Goal: Task Accomplishment & Management: Use online tool/utility

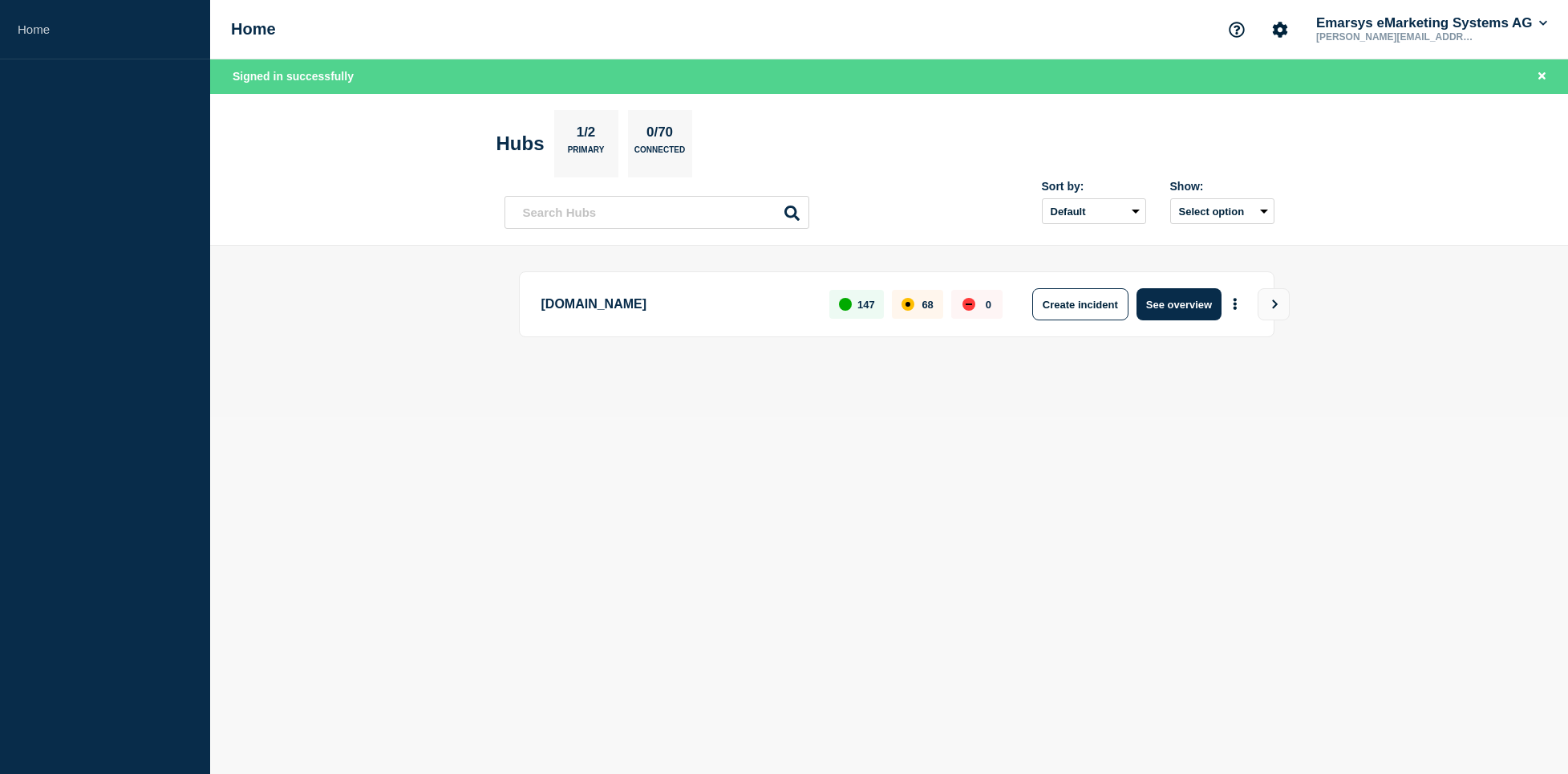
click at [352, 184] on header "Hubs 1/2 Primary 0/70 Connected Sort by: Default Last added Last updated Most a…" at bounding box center [889, 170] width 1358 height 153
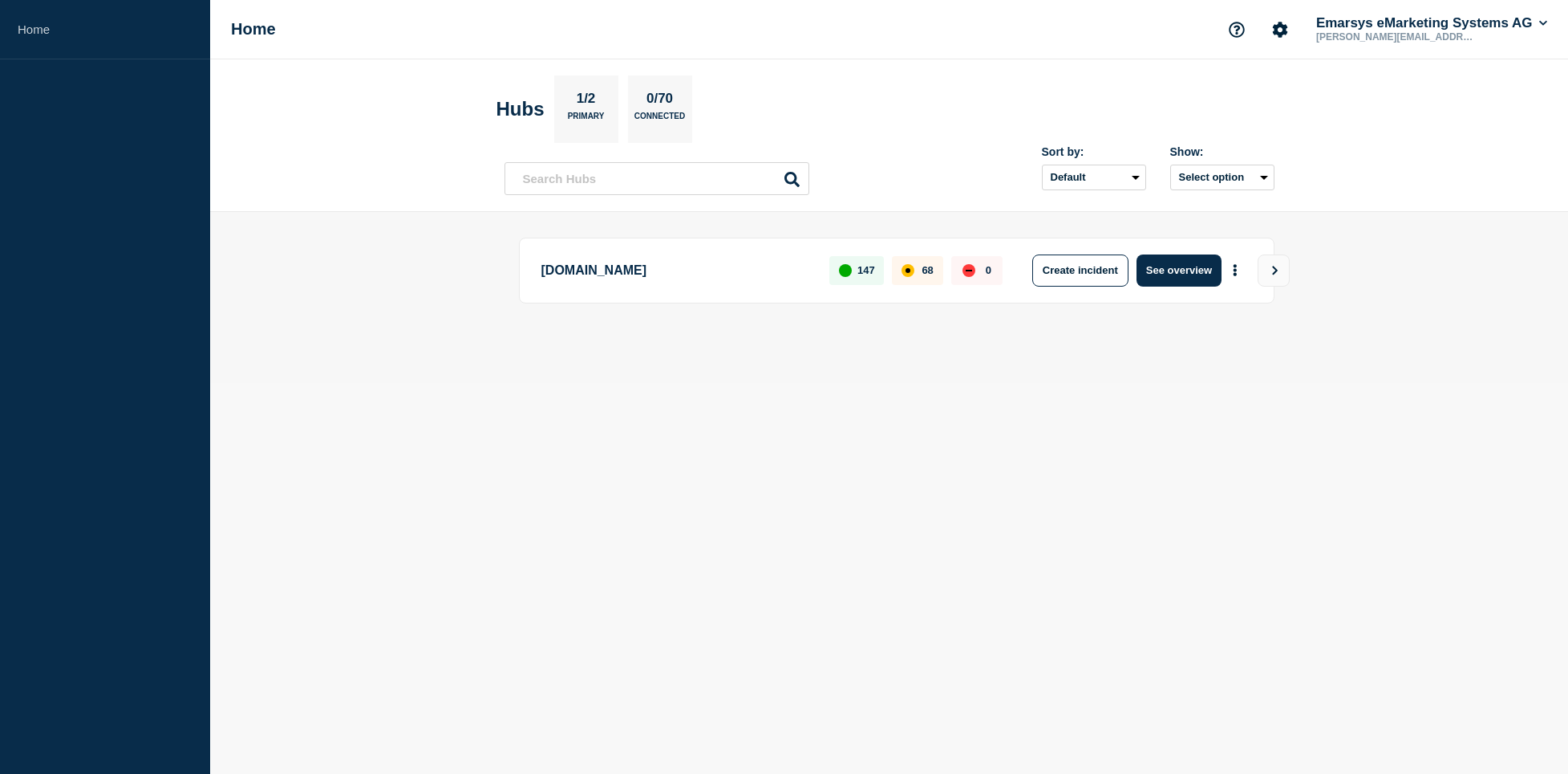
click at [420, 253] on main "[DOMAIN_NAME] 147 68 0 Create incident See overview" at bounding box center [889, 297] width 1358 height 171
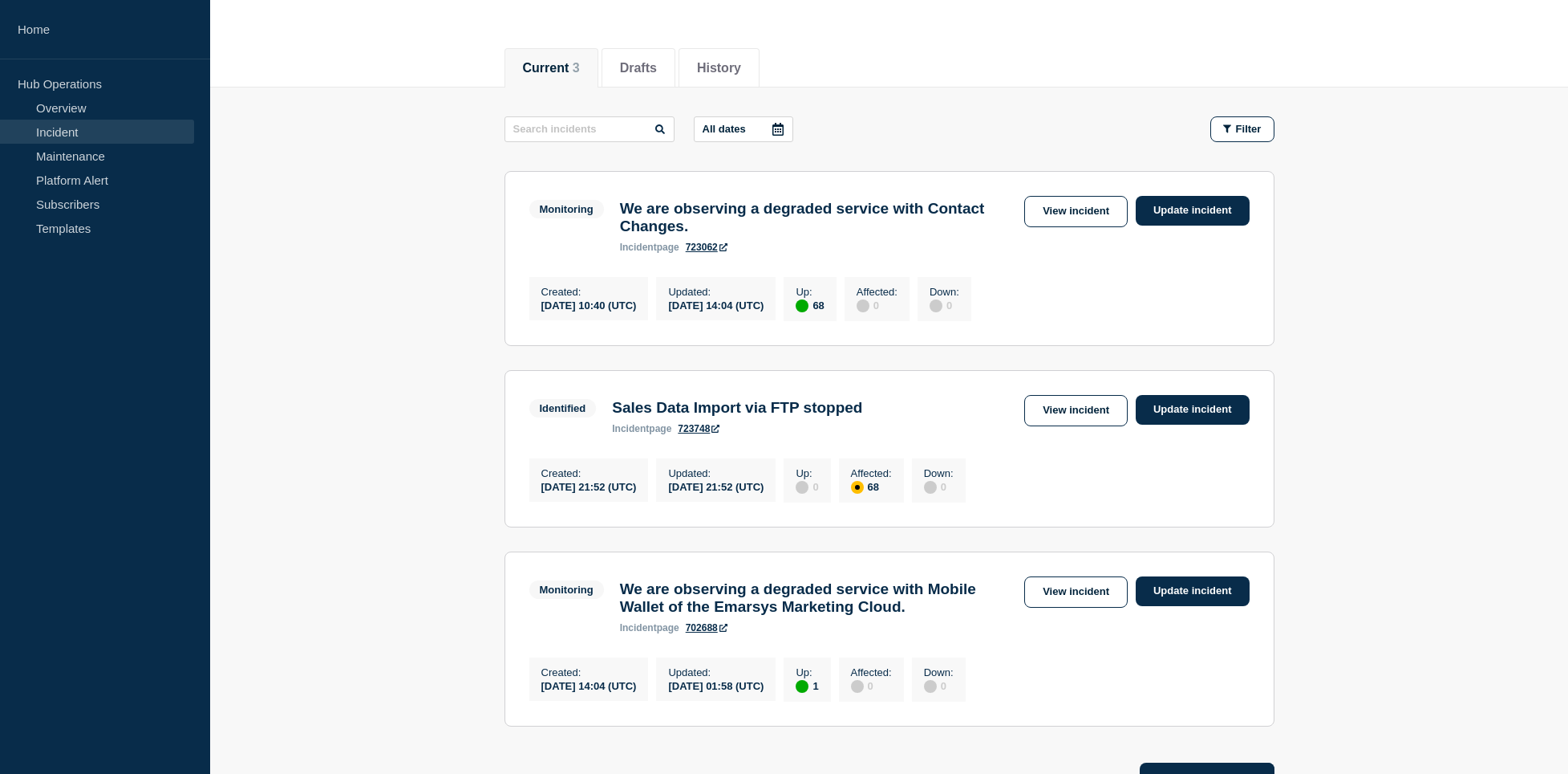
scroll to position [163, 0]
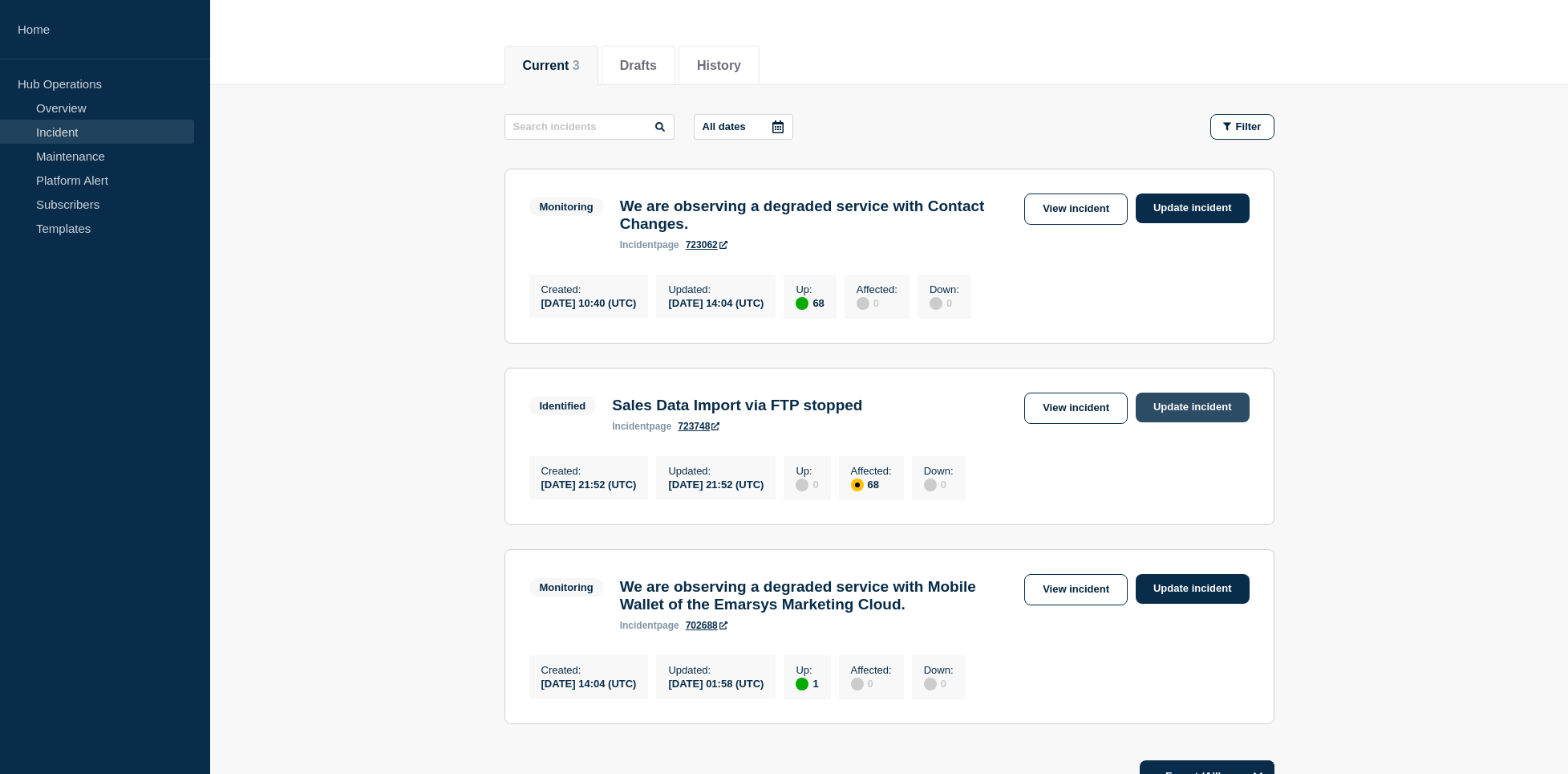
click at [1195, 422] on link "Update incident" at bounding box center [1192, 407] width 114 height 30
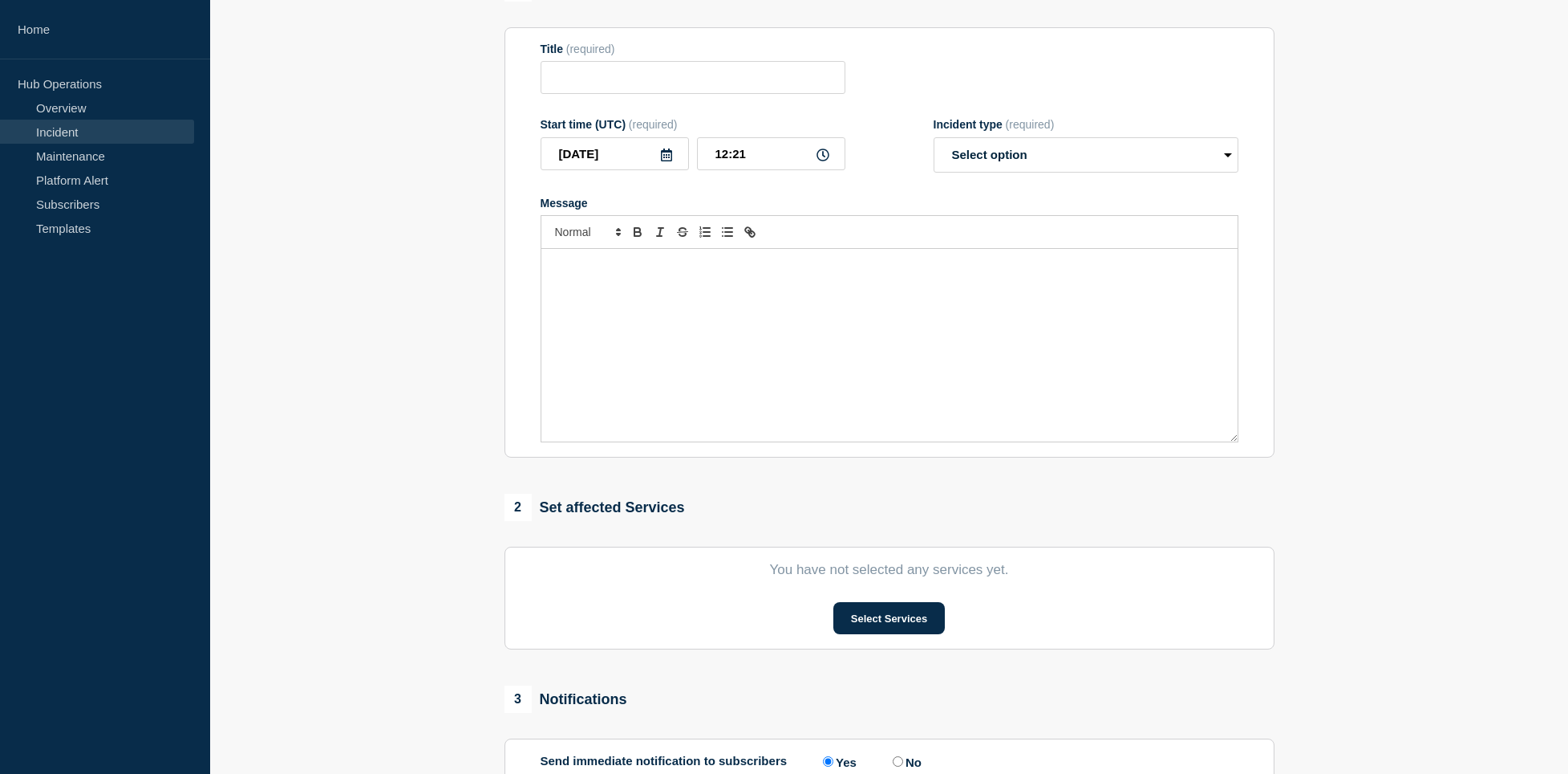
type input "Sales Data Import via FTP stopped"
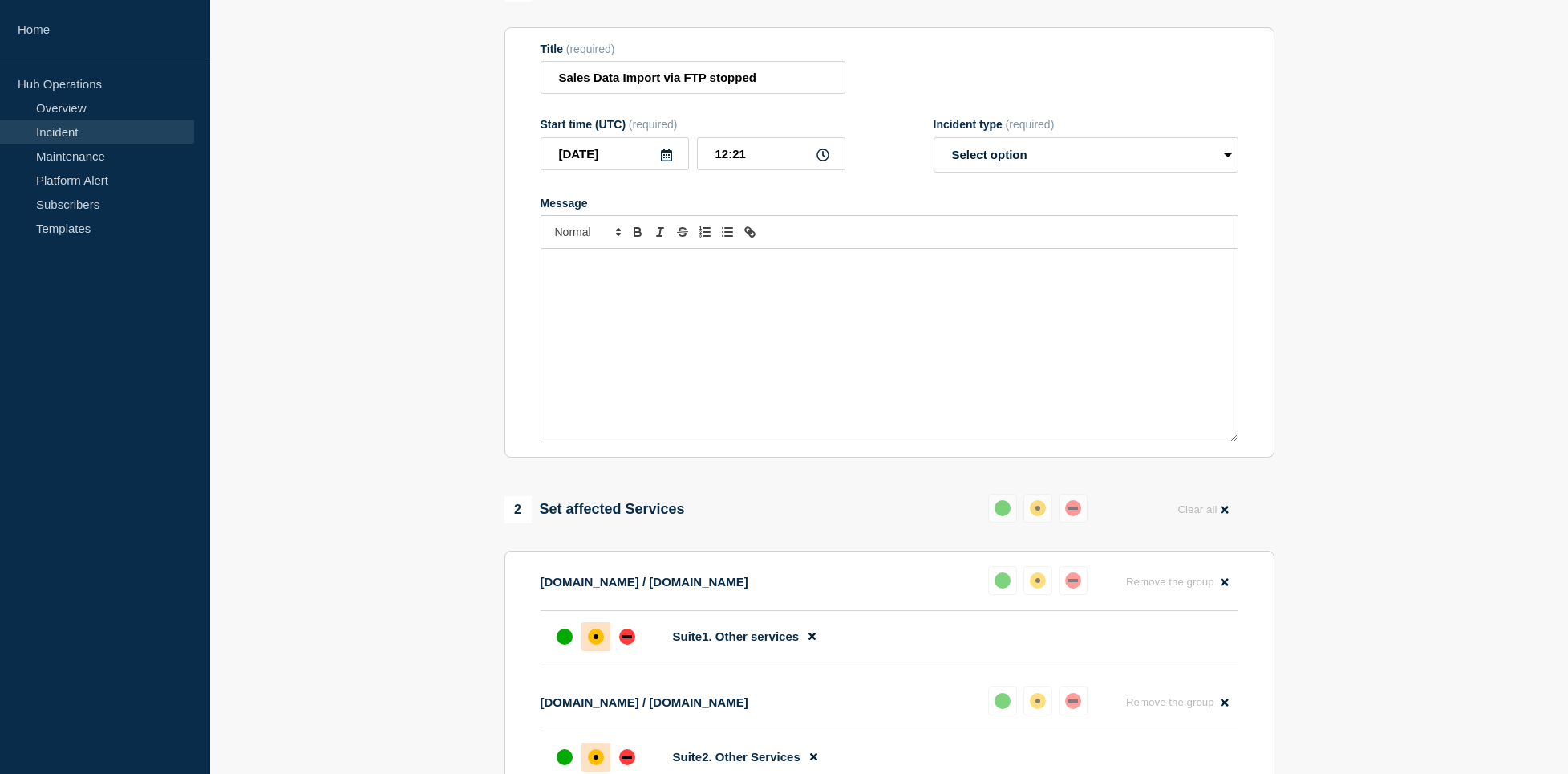
scroll to position [190, 0]
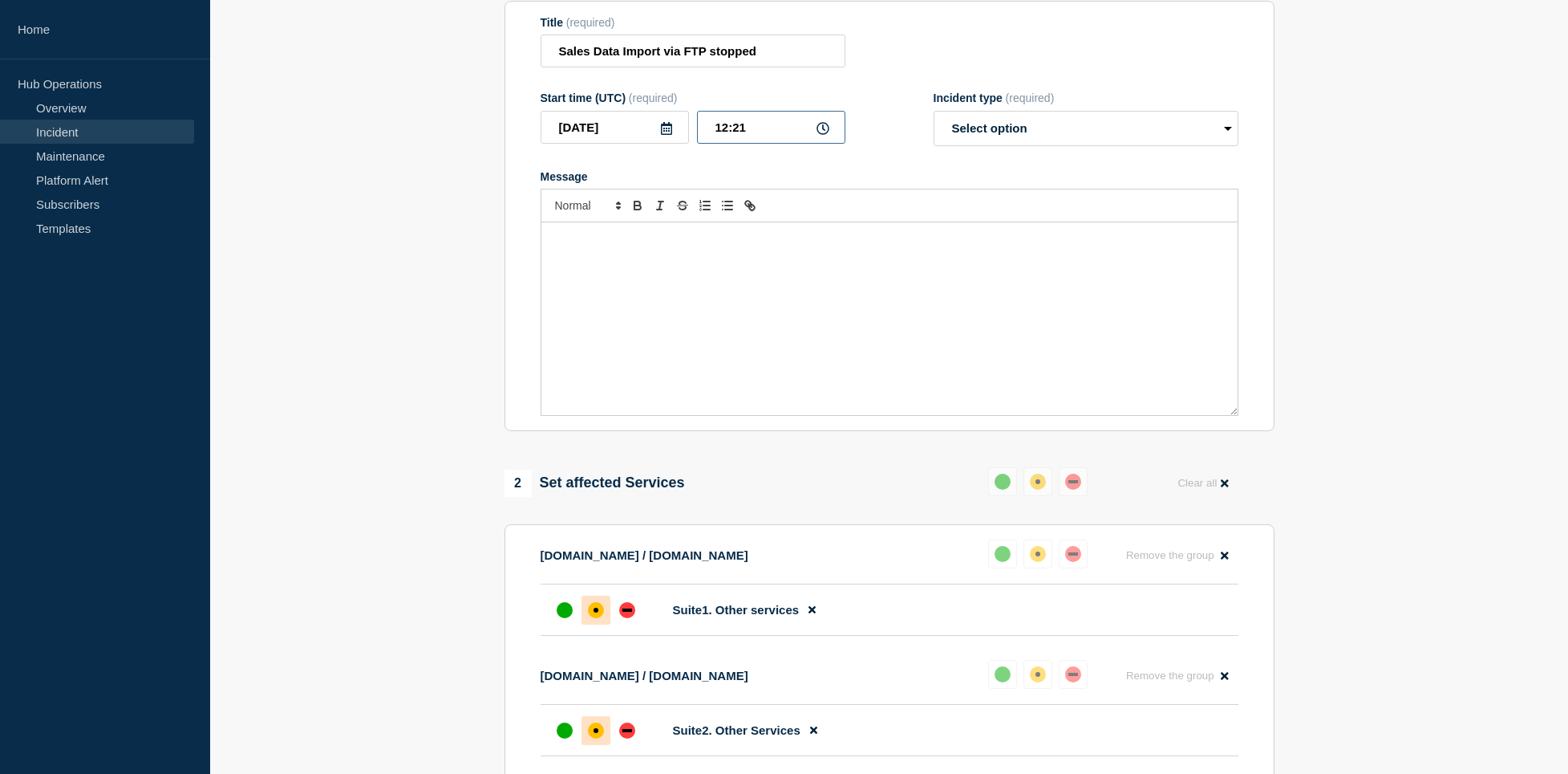
drag, startPoint x: 777, startPoint y: 152, endPoint x: 716, endPoint y: 144, distance: 61.5
click at [716, 144] on input "12:21" at bounding box center [771, 127] width 148 height 33
type input "14:01"
click at [784, 369] on div "Message" at bounding box center [890, 319] width 697 height 192
click at [934, 110] on select "Select option Investigating Identified Monitoring Resolved" at bounding box center [1086, 128] width 305 height 36
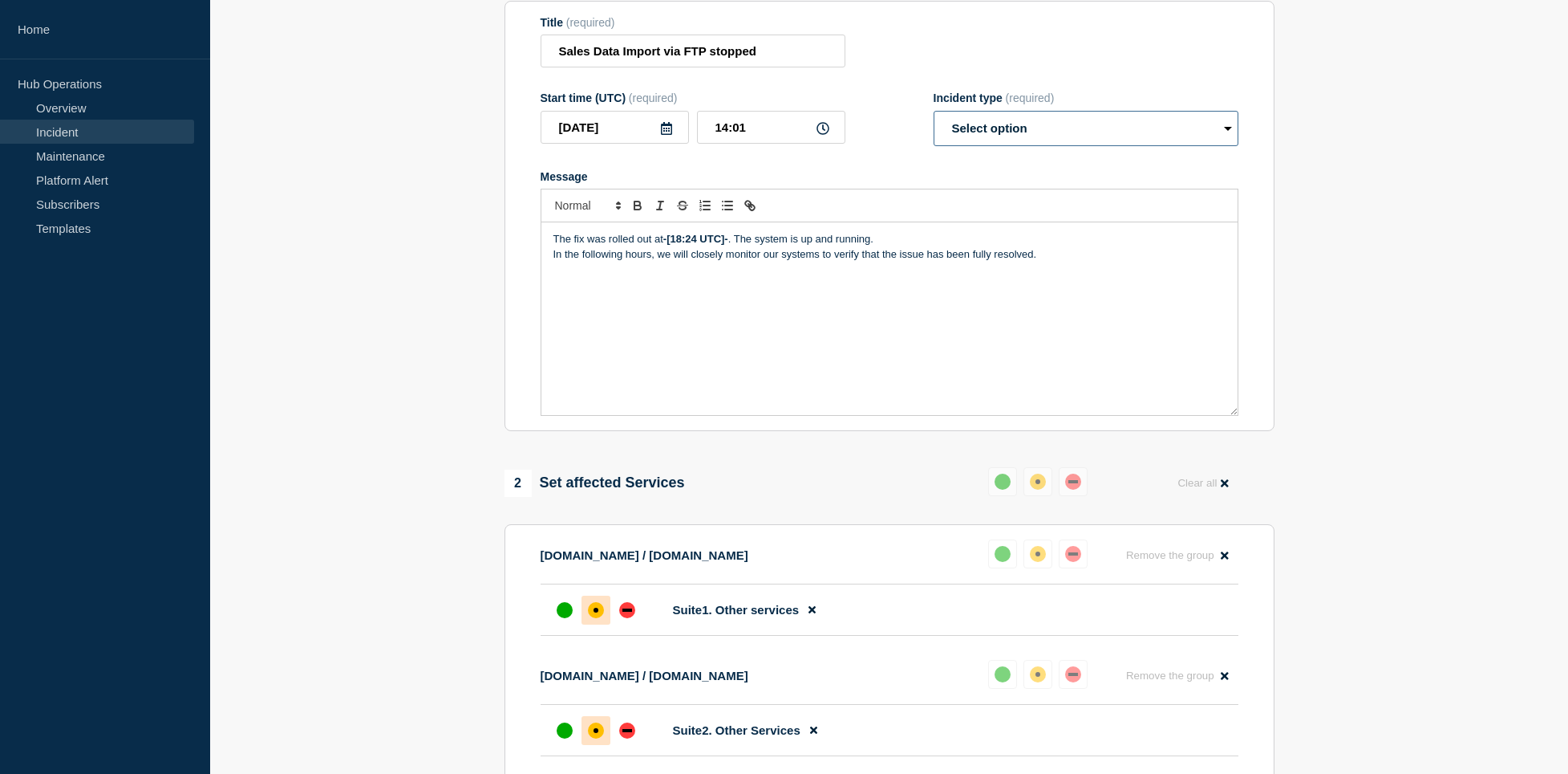
select select "monitoring"
click option "Monitoring" at bounding box center [0, 0] width 0 height 0
drag, startPoint x: 731, startPoint y: 270, endPoint x: 667, endPoint y: 270, distance: 64.0
click at [667, 245] on strong "-[18:24 UTC]-" at bounding box center [696, 239] width 65 height 12
click at [683, 245] on strong "-[18:24 UTC]-" at bounding box center [696, 239] width 65 height 12
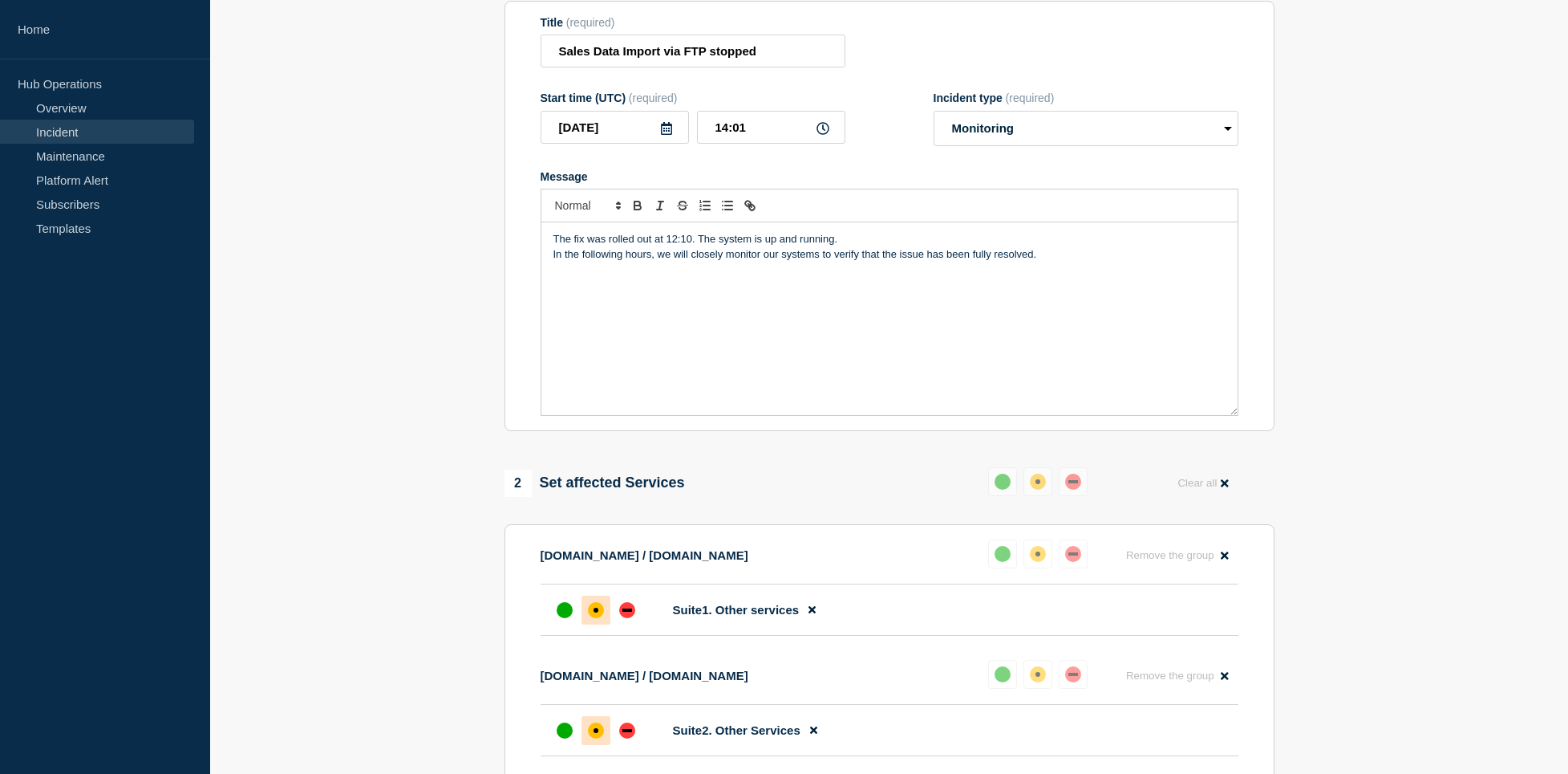
click at [705, 265] on div "The fix was rolled out at 12:10. The system is up and running. In the following…" at bounding box center [890, 319] width 697 height 192
click at [1044, 478] on button "Reset" at bounding box center [1041, 476] width 33 height 13
click at [1006, 489] on div "up" at bounding box center [1008, 481] width 16 height 16
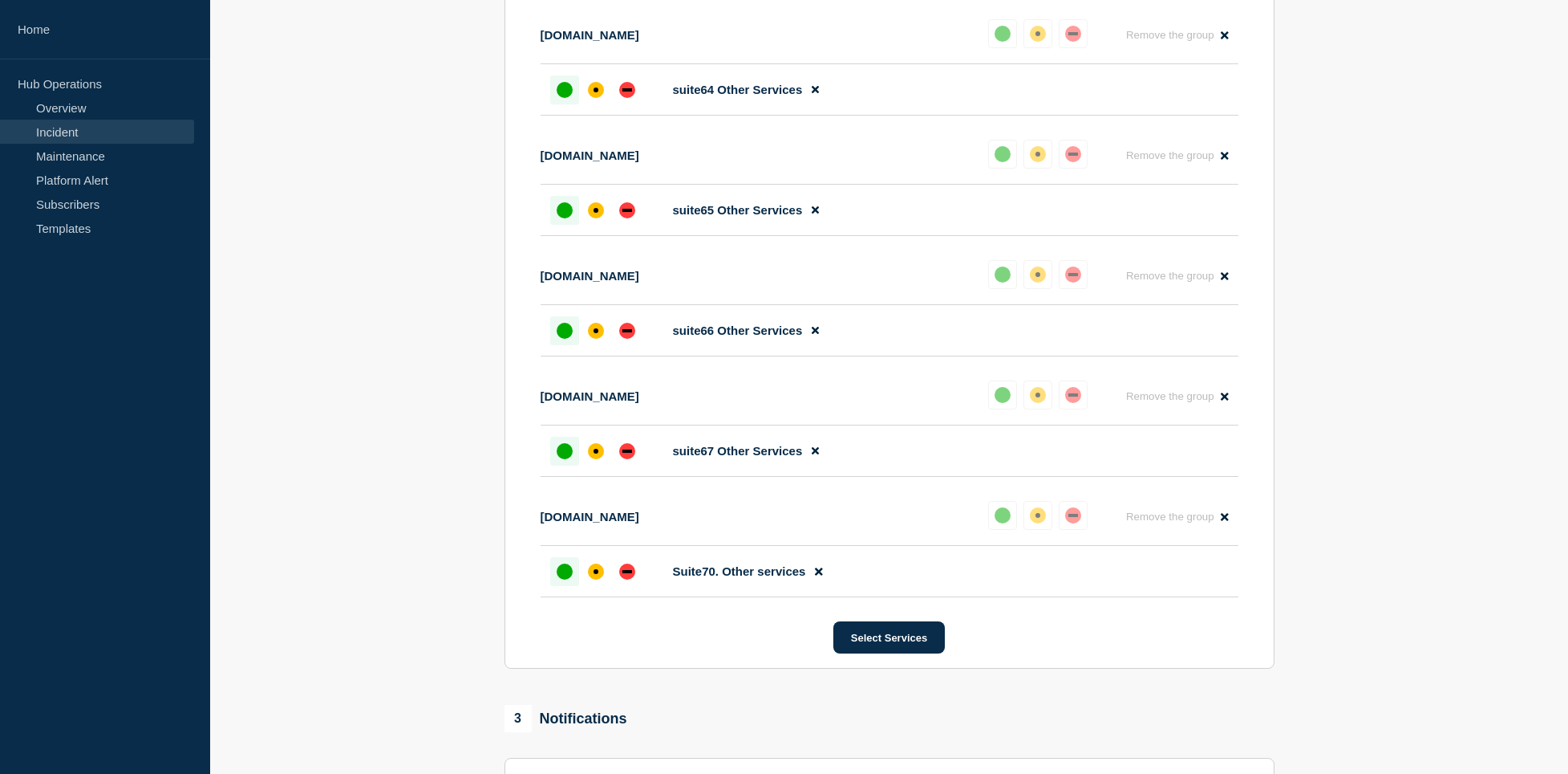
scroll to position [8735, 0]
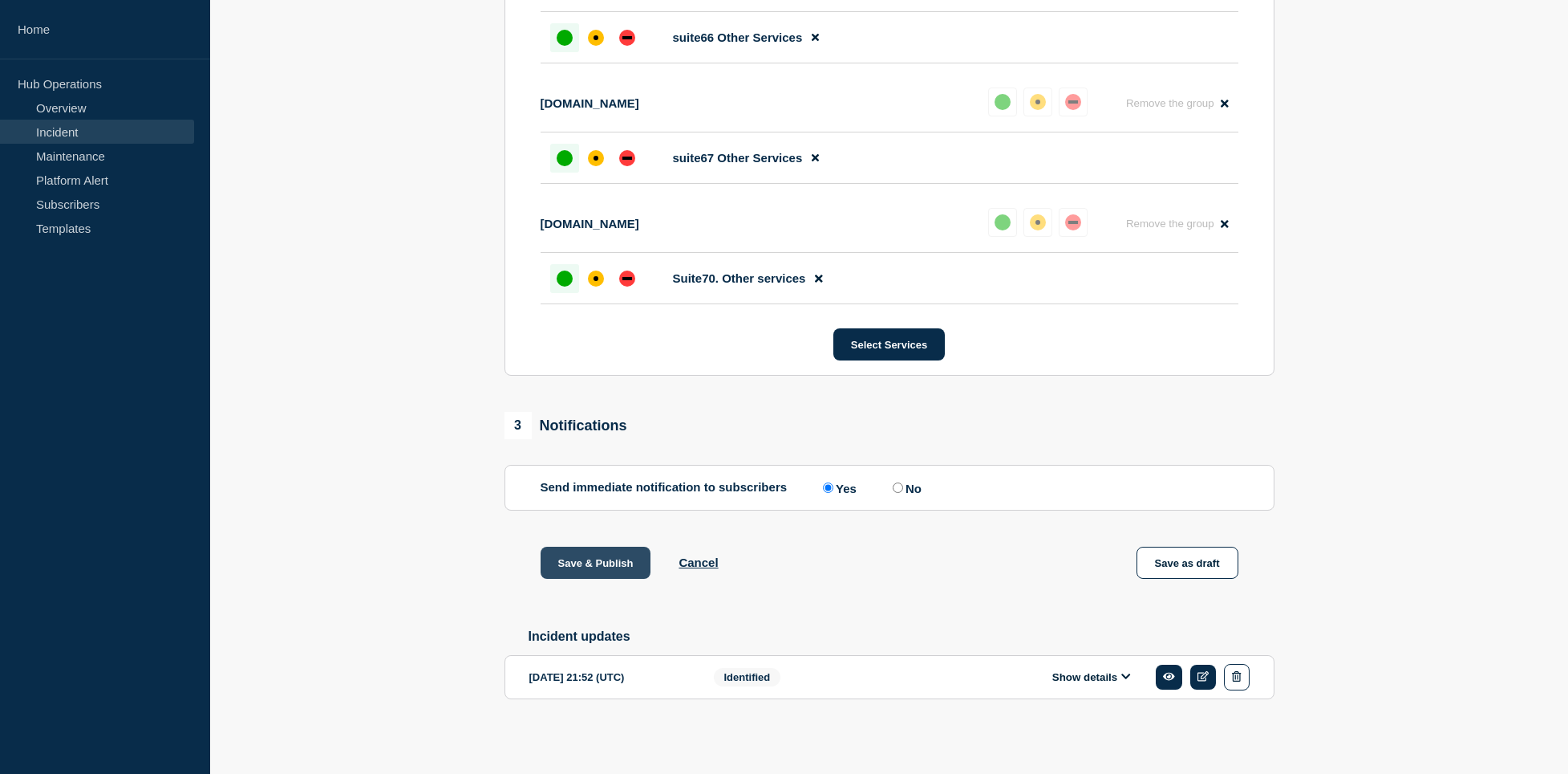
click at [599, 559] on button "Save & Publish" at bounding box center [595, 562] width 110 height 32
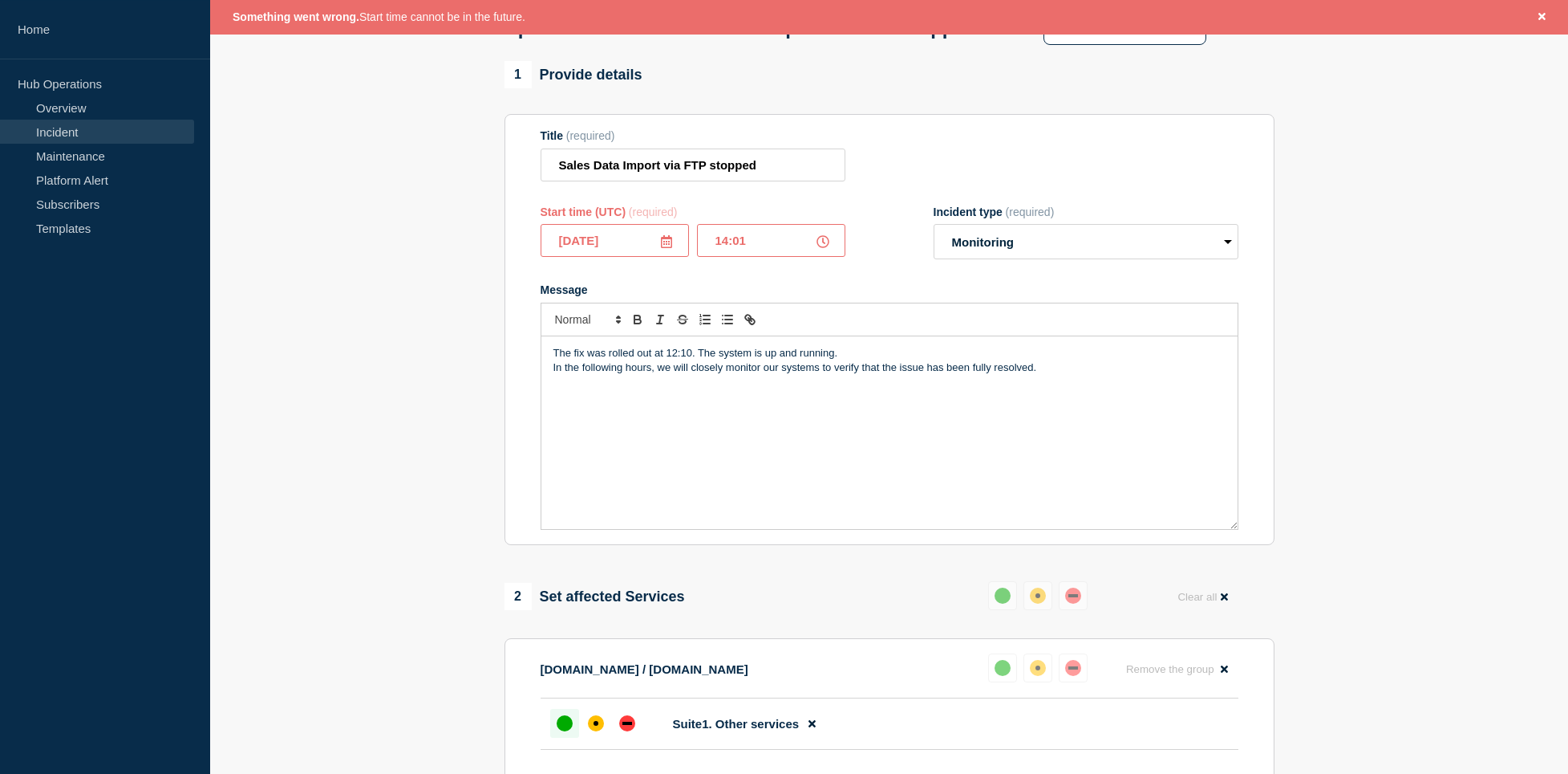
scroll to position [0, 0]
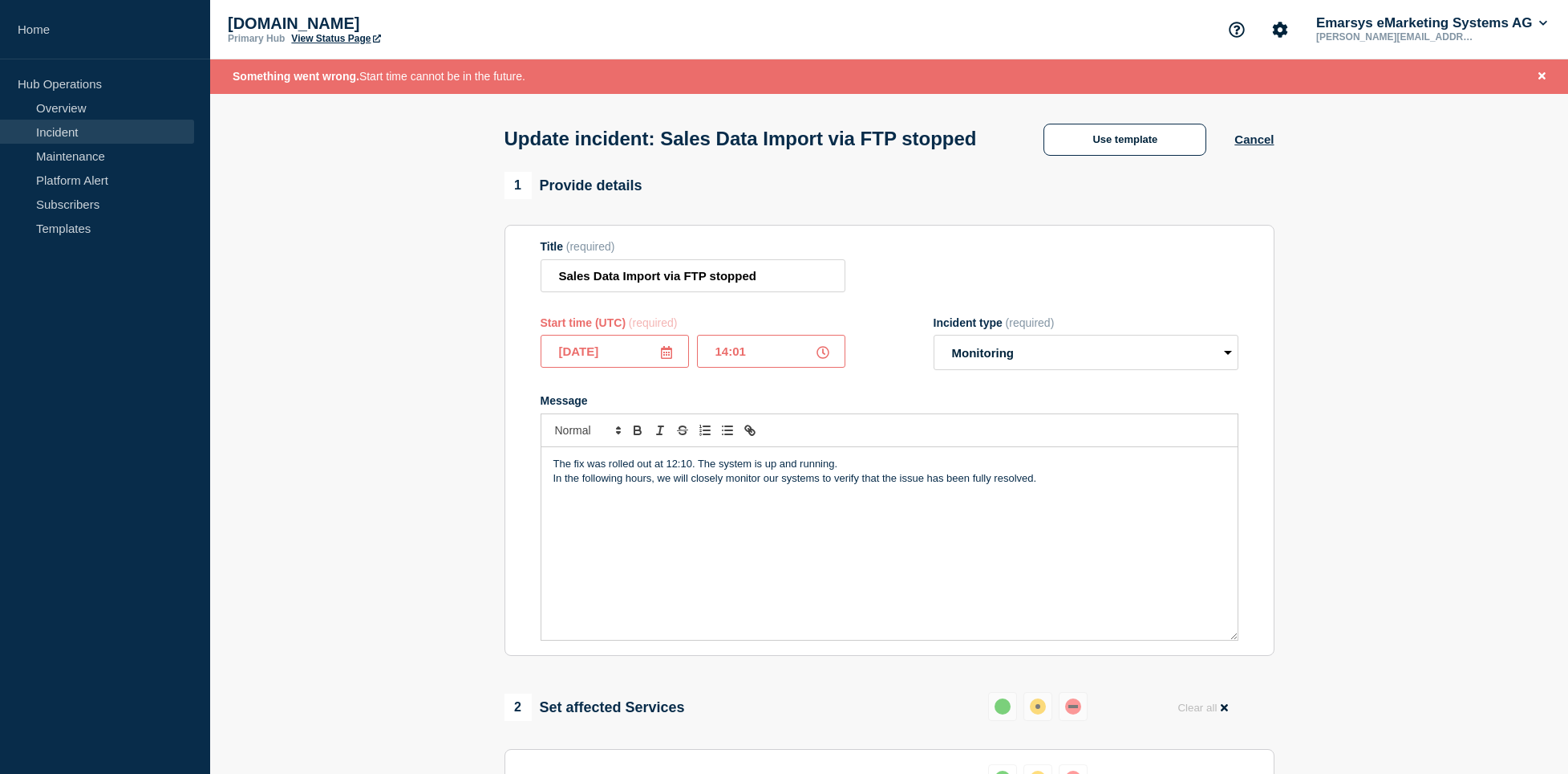
click at [641, 368] on input "[DATE]" at bounding box center [614, 351] width 148 height 33
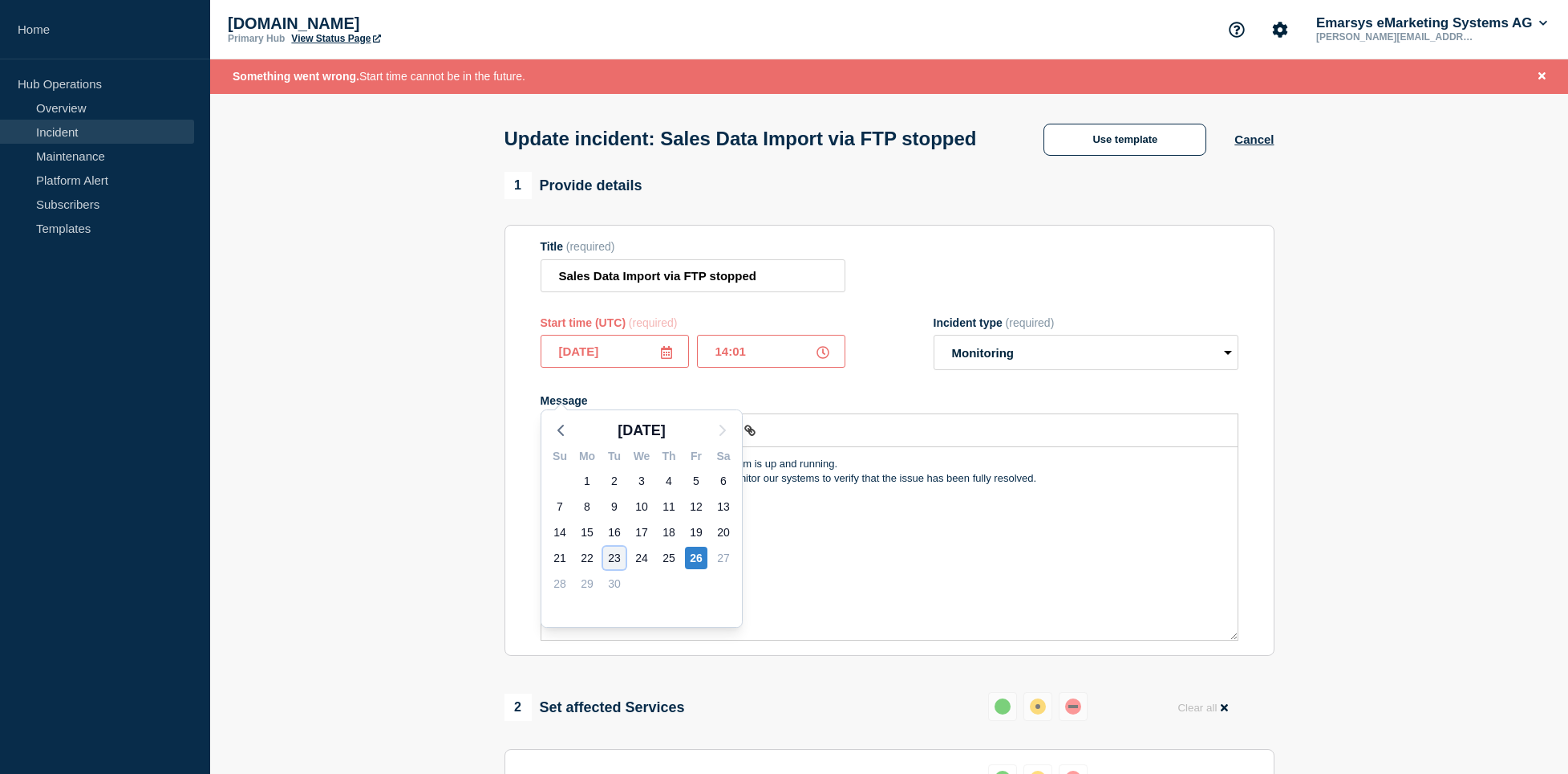
click at [610, 554] on div "23" at bounding box center [614, 557] width 22 height 22
type input "[DATE]"
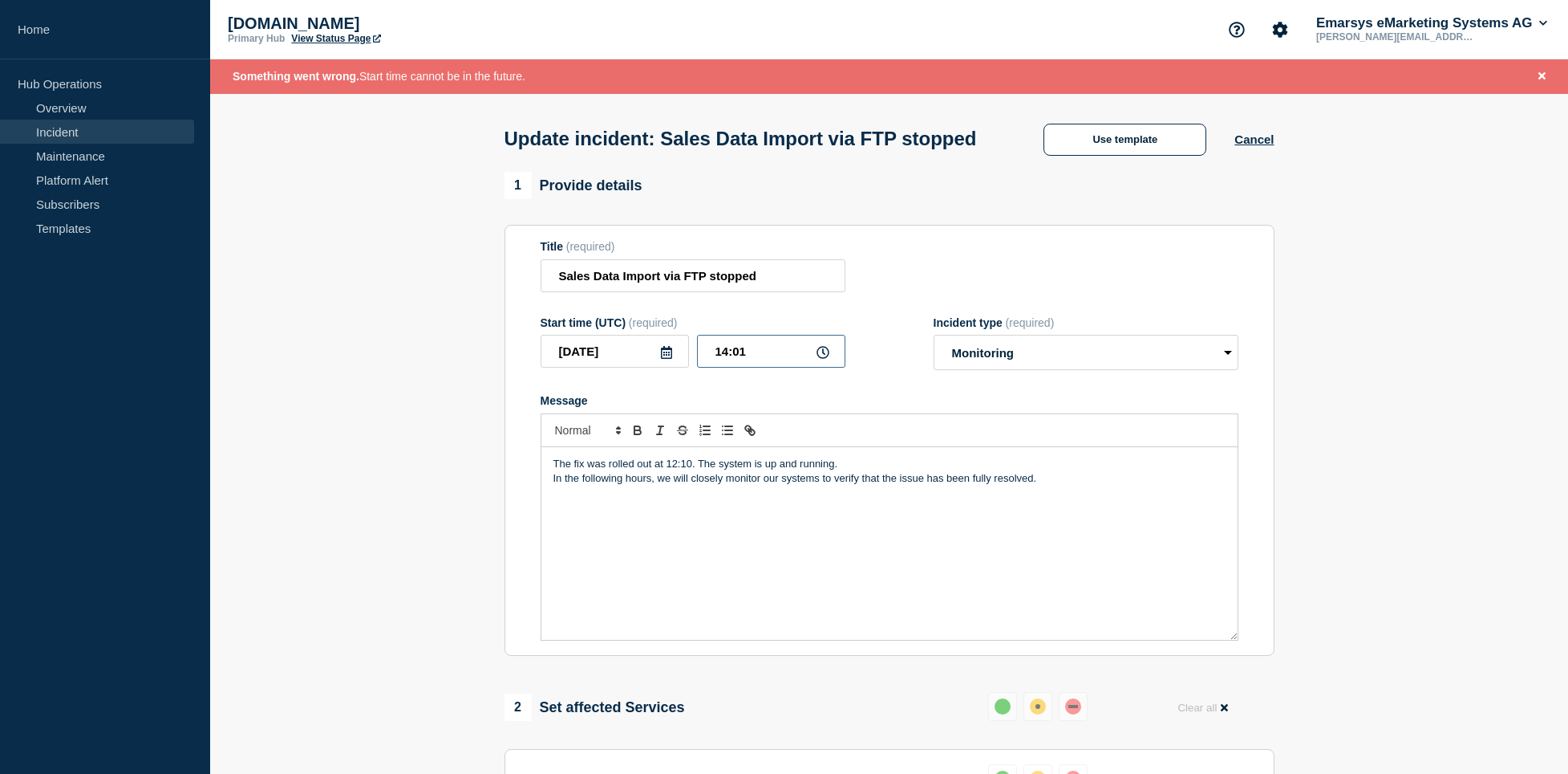
drag, startPoint x: 759, startPoint y: 382, endPoint x: 684, endPoint y: 377, distance: 75.2
click at [697, 368] on input "14:01" at bounding box center [771, 351] width 148 height 33
type input "21:52"
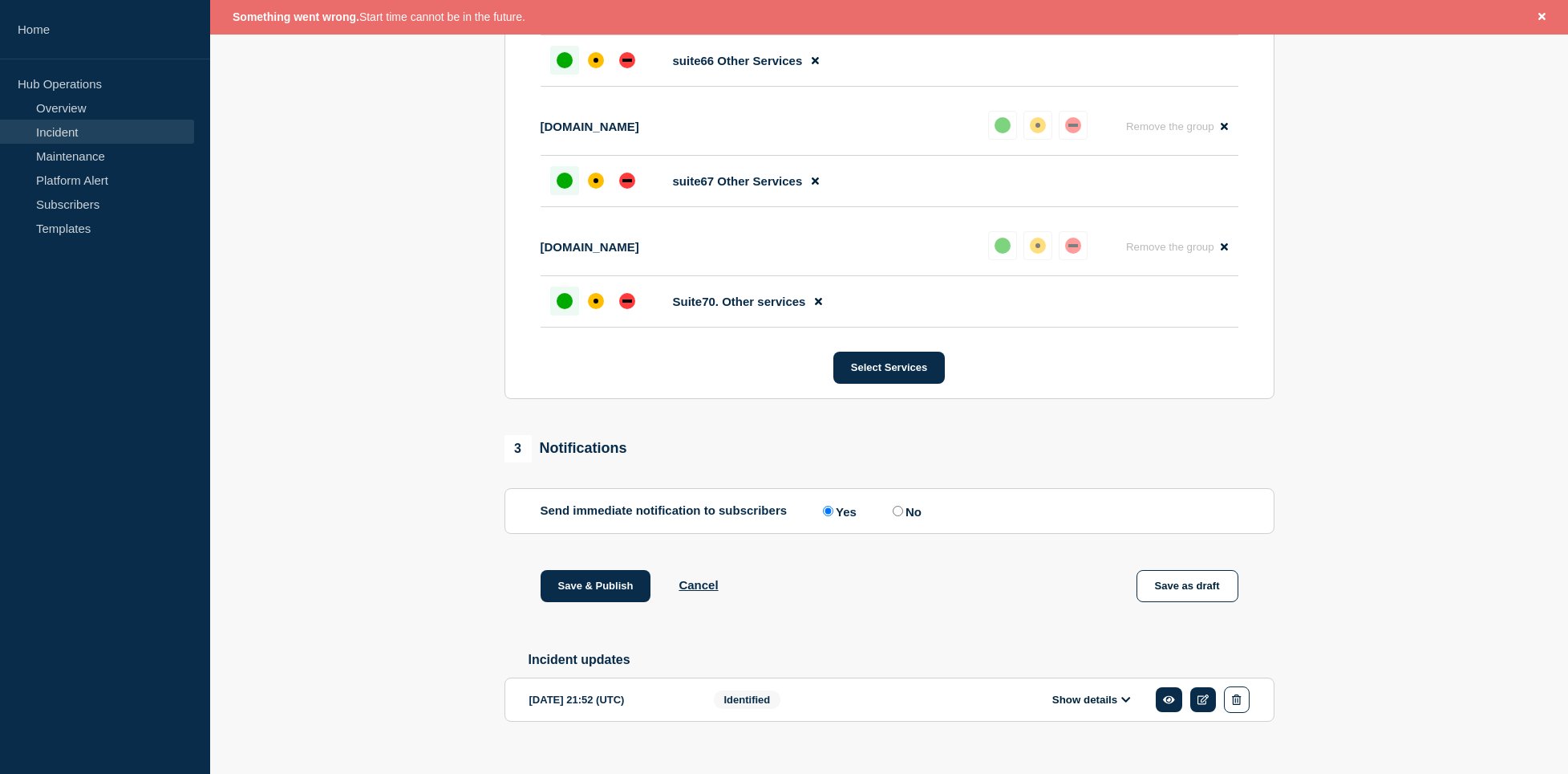
scroll to position [8770, 0]
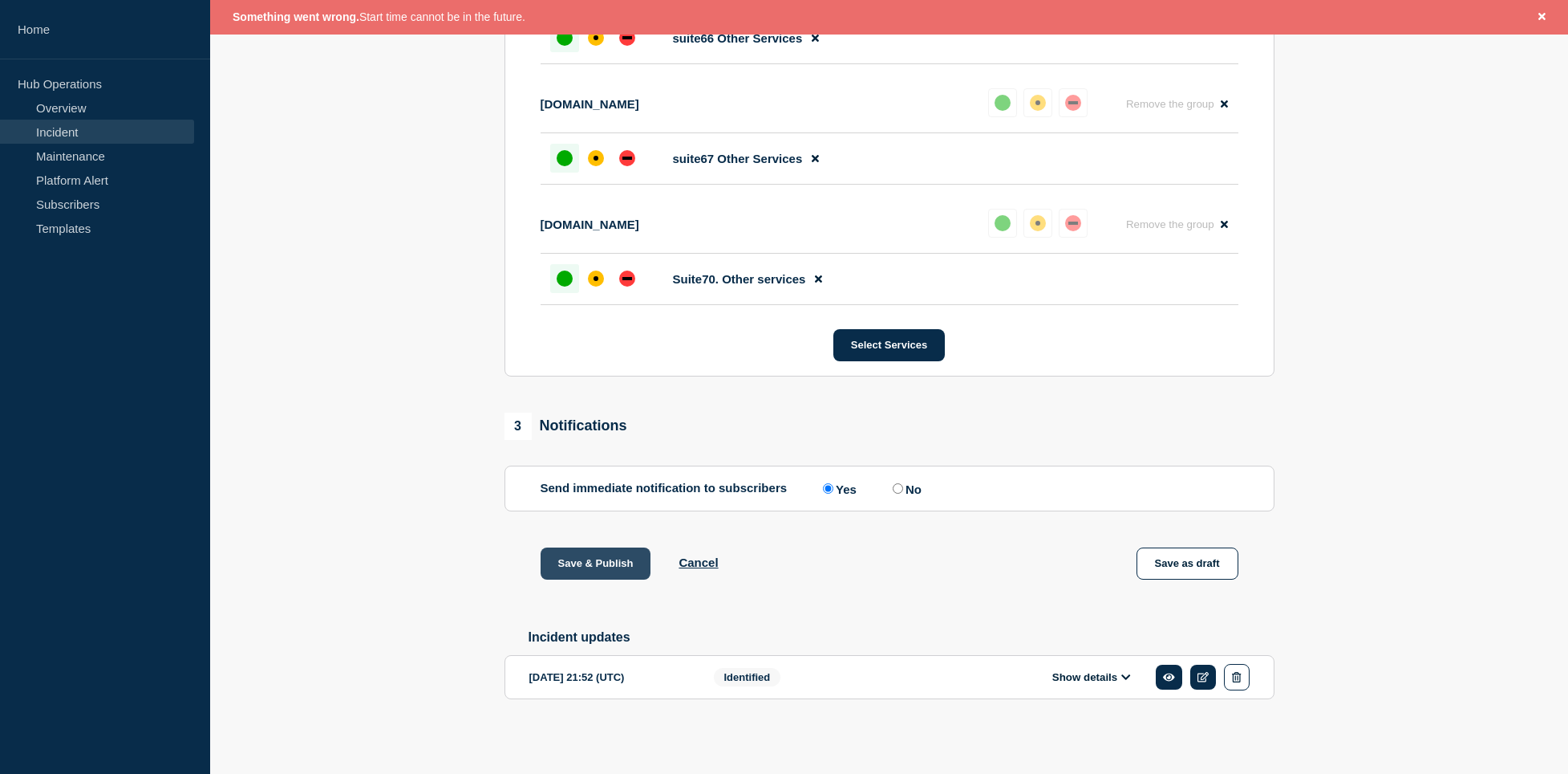
click at [614, 557] on button "Save & Publish" at bounding box center [595, 563] width 110 height 32
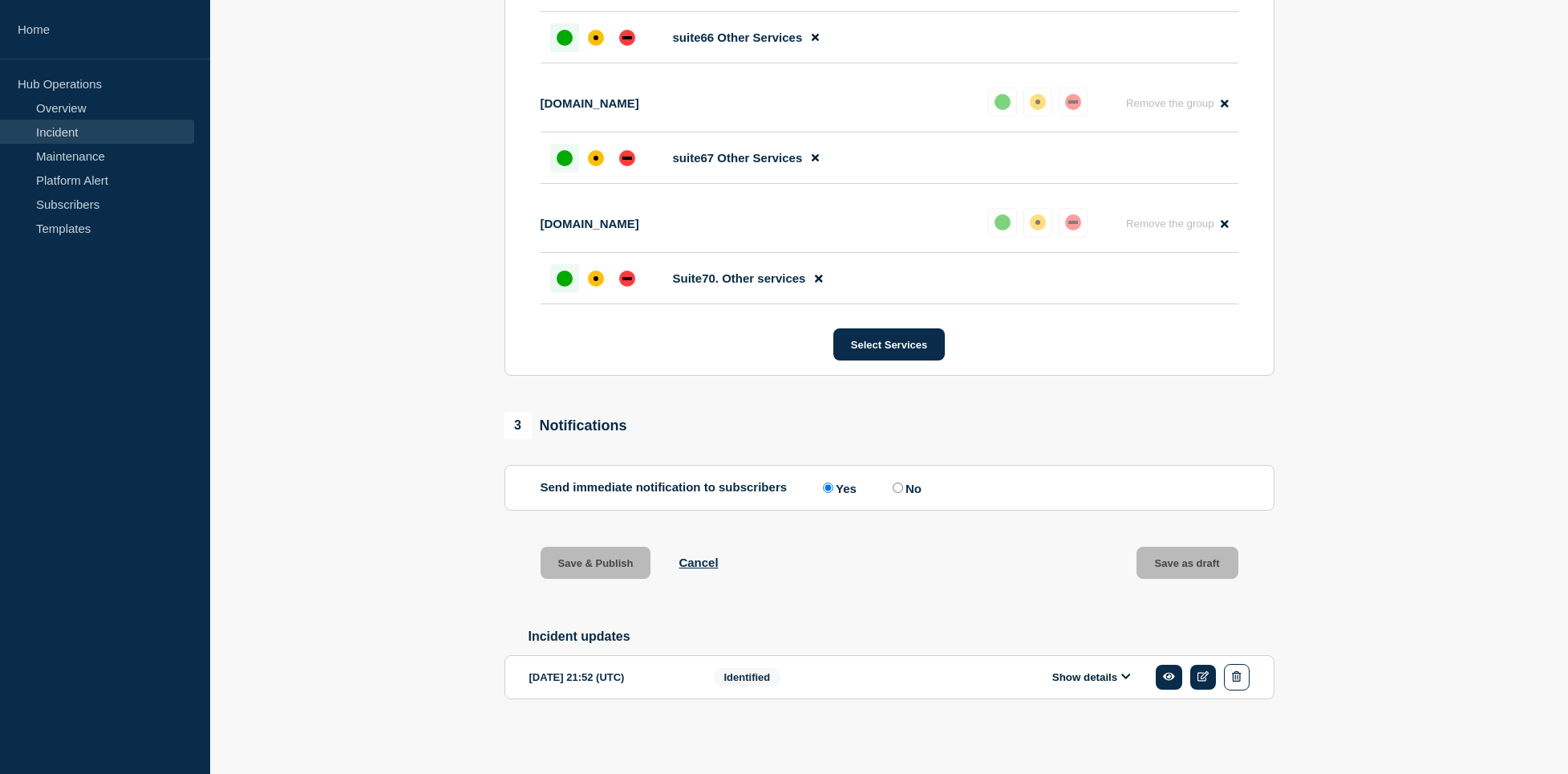
scroll to position [8735, 0]
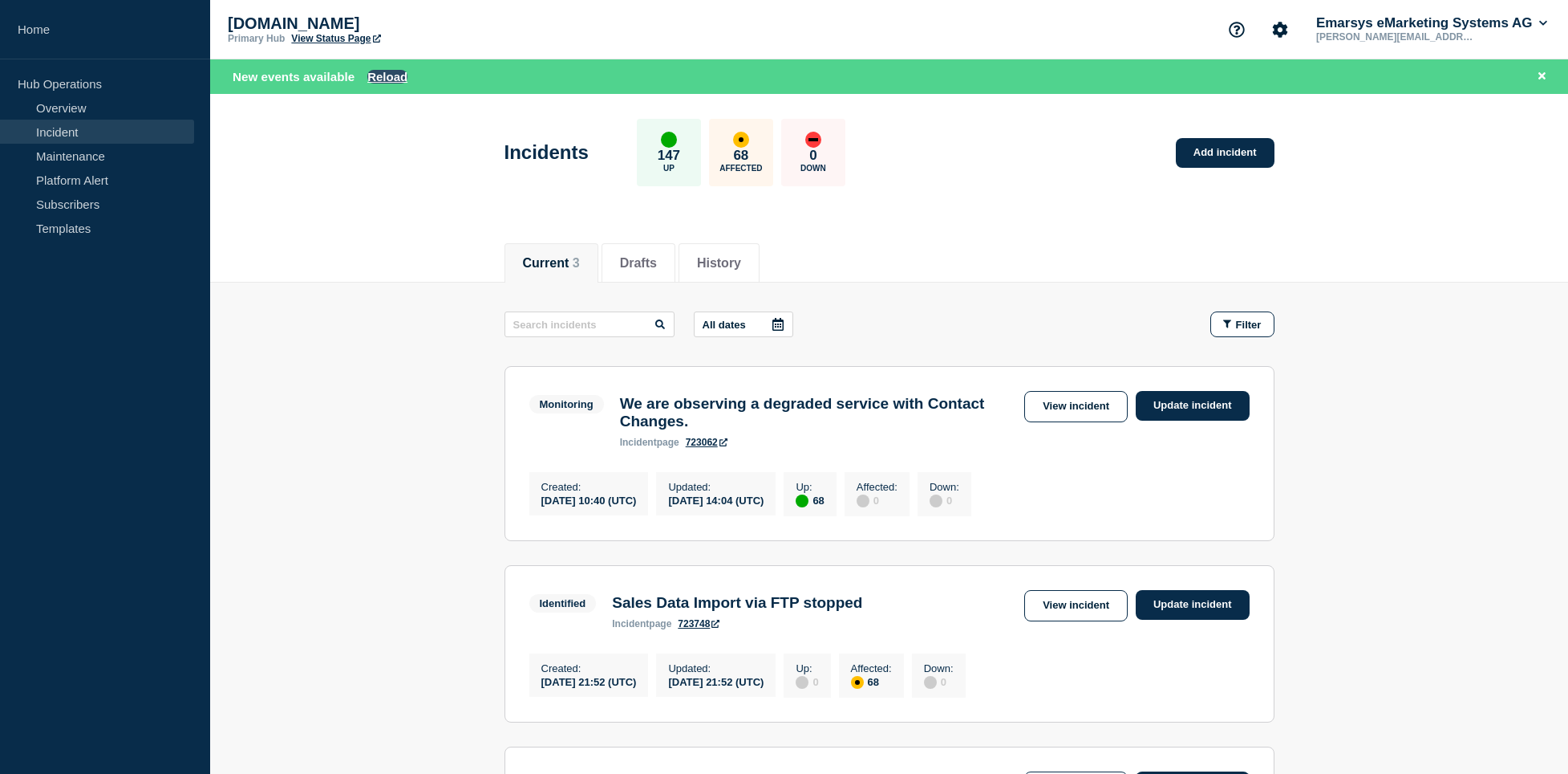
click at [370, 75] on button "Reload" at bounding box center [387, 76] width 40 height 13
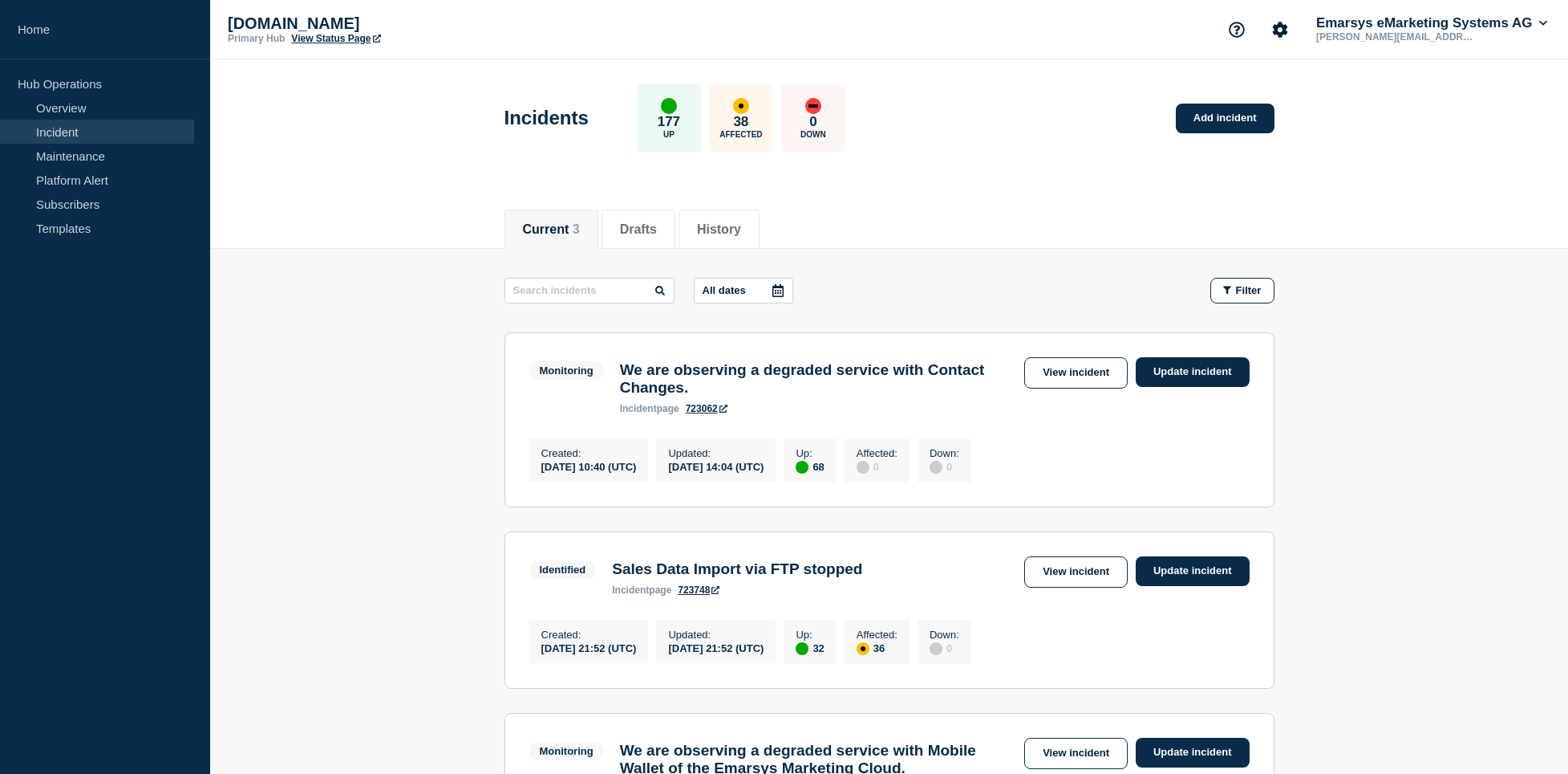
click at [332, 304] on main "All dates Filter Monitoring 68 Up We are observing a degraded service with Cont…" at bounding box center [889, 580] width 1358 height 663
click at [1206, 585] on link "Update incident" at bounding box center [1192, 571] width 114 height 30
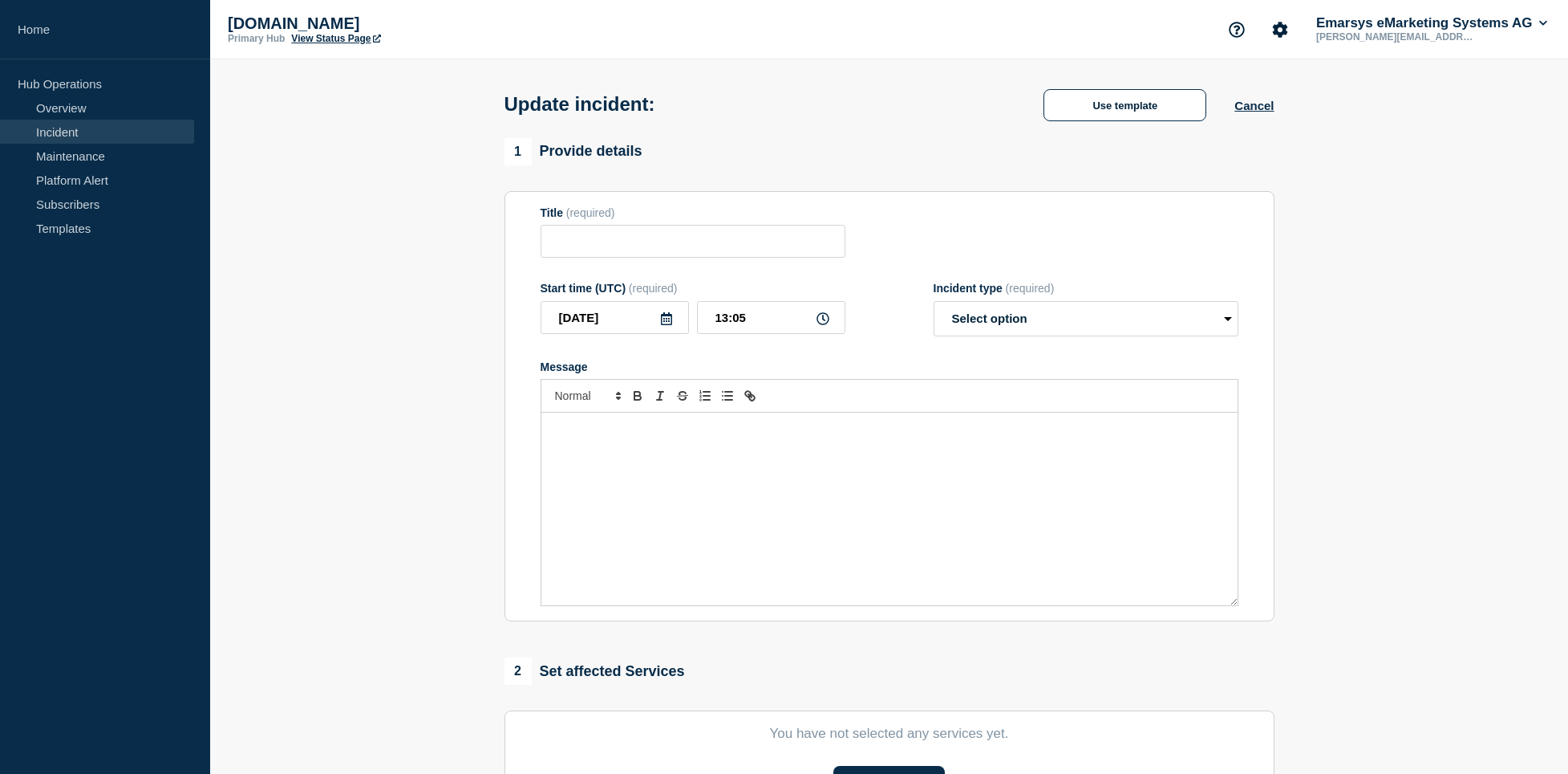
type input "Sales Data Import via FTP stopped"
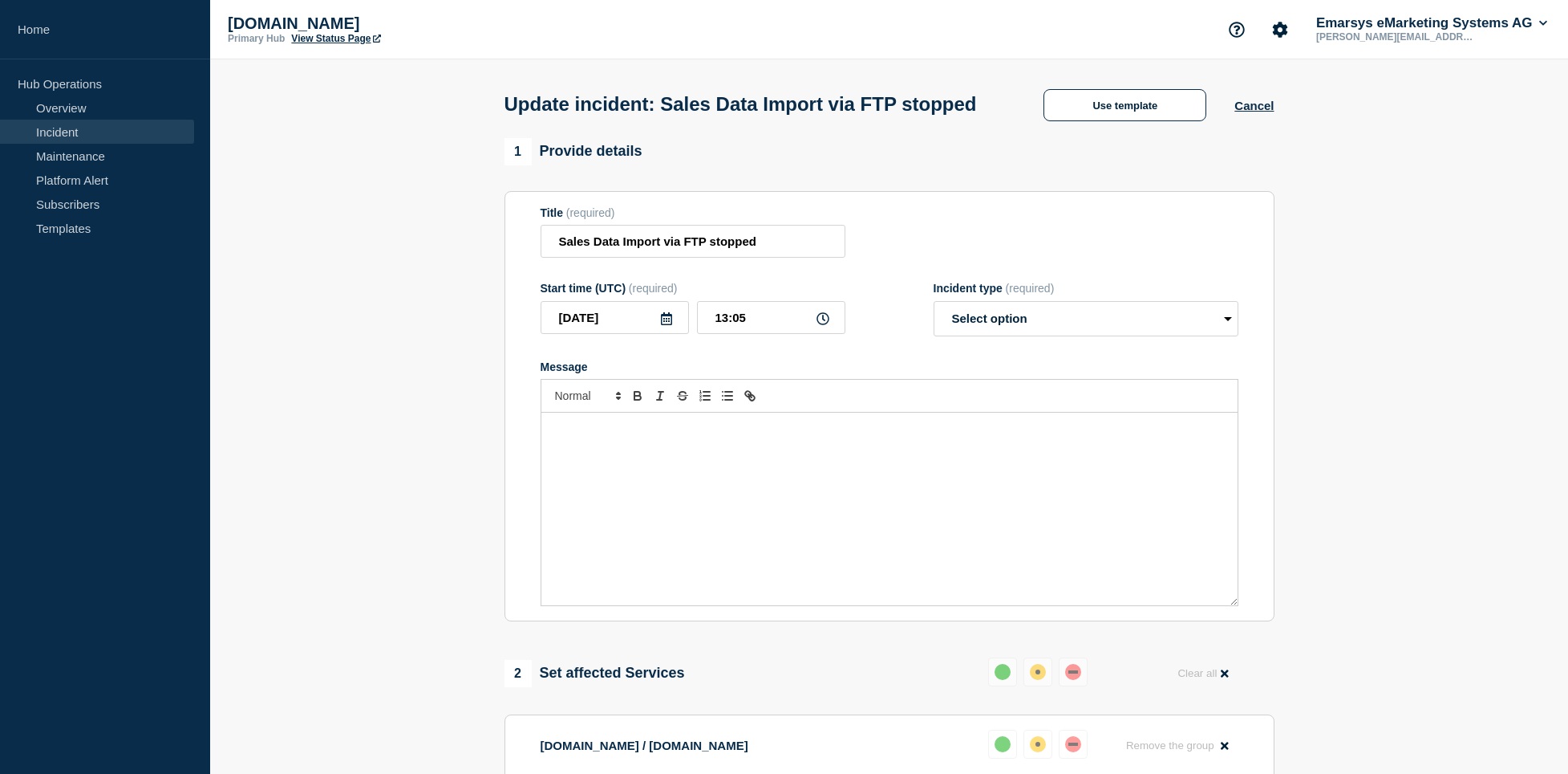
click at [731, 540] on div "Message" at bounding box center [890, 509] width 697 height 192
click at [934, 301] on select "Select option Investigating Identified Monitoring Resolved" at bounding box center [1086, 319] width 305 height 36
select select "monitoring"
click option "Monitoring" at bounding box center [0, 0] width 0 height 0
click at [769, 484] on div "Message" at bounding box center [890, 509] width 697 height 192
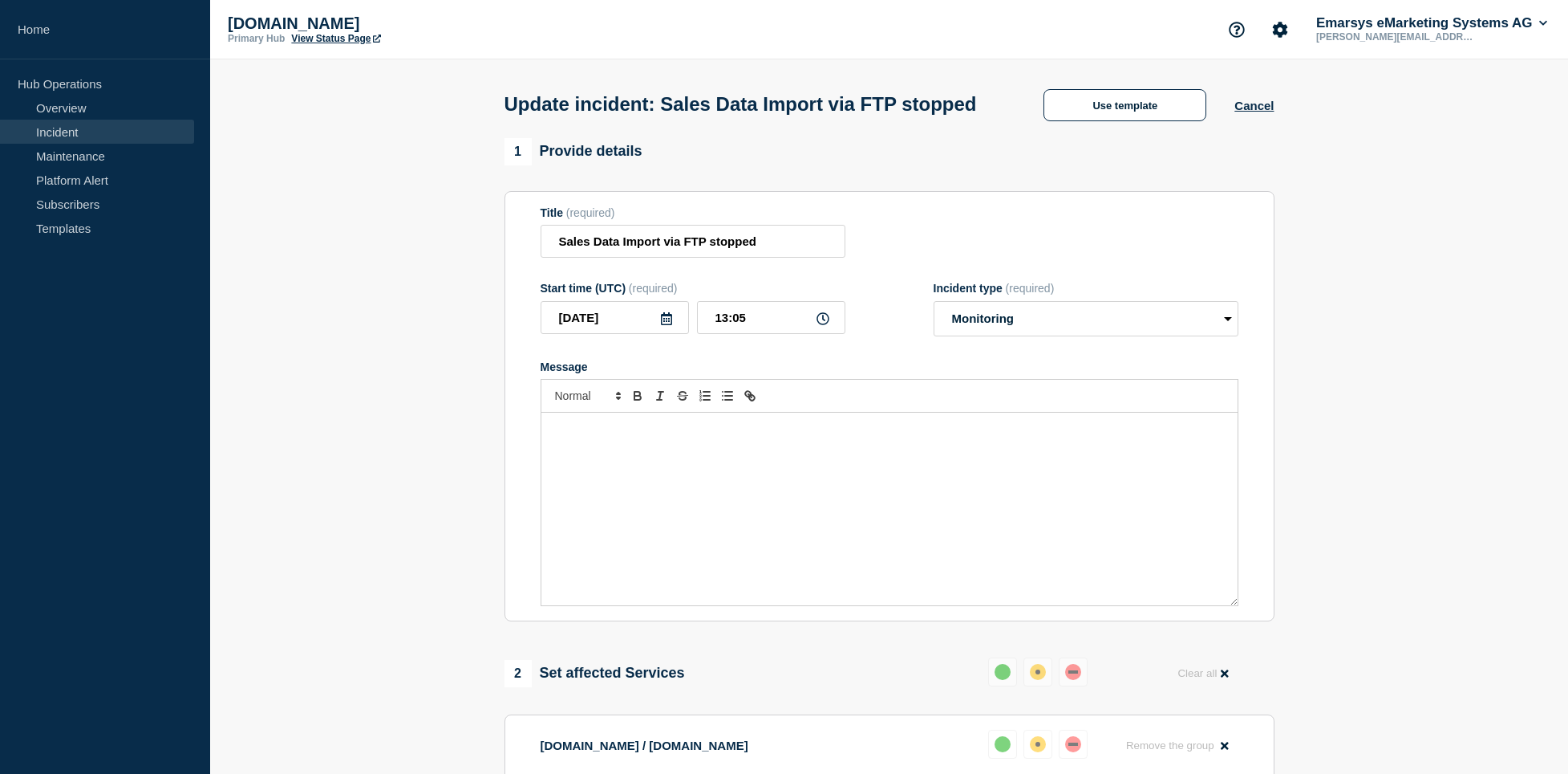
click at [661, 522] on div "Message" at bounding box center [890, 509] width 697 height 192
click at [627, 523] on div "Message" at bounding box center [890, 509] width 697 height 192
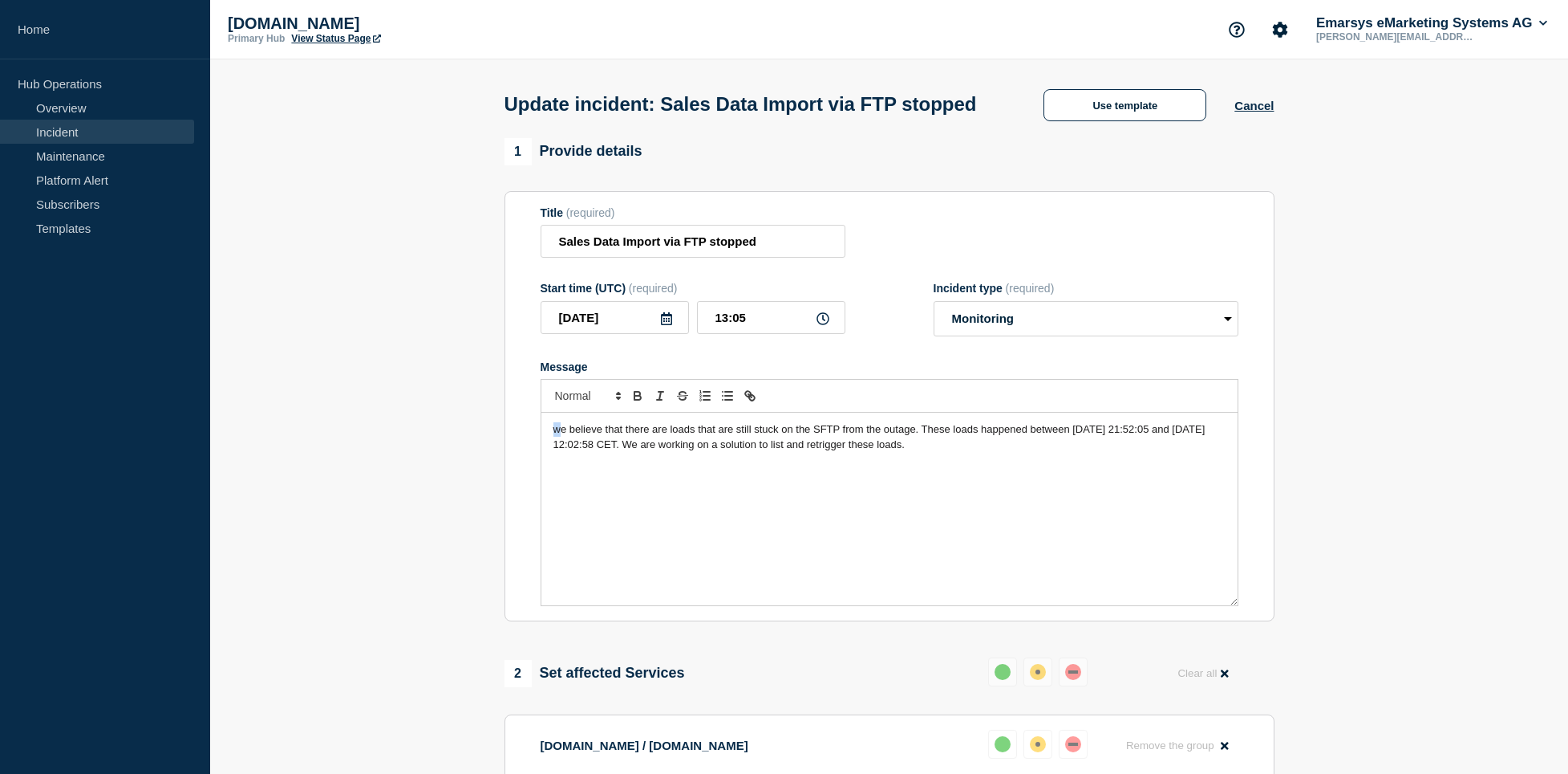
drag, startPoint x: 559, startPoint y: 465, endPoint x: 537, endPoint y: 465, distance: 22.0
click at [541, 459] on div "we believe that there are loads that are still stuck on the SFTP from the outag…" at bounding box center [890, 509] width 697 height 192
click at [722, 512] on div "We believe that there are loads that are still stuck on the SFTP from the outag…" at bounding box center [890, 509] width 697 height 192
click at [551, 465] on div "We believe that there are loads that are still stuck on the SFTP from the outag…" at bounding box center [890, 509] width 697 height 192
click at [1041, 452] on p "Whie the fix has been rolled out, there are loads that are still stuck on the S…" at bounding box center [889, 437] width 672 height 30
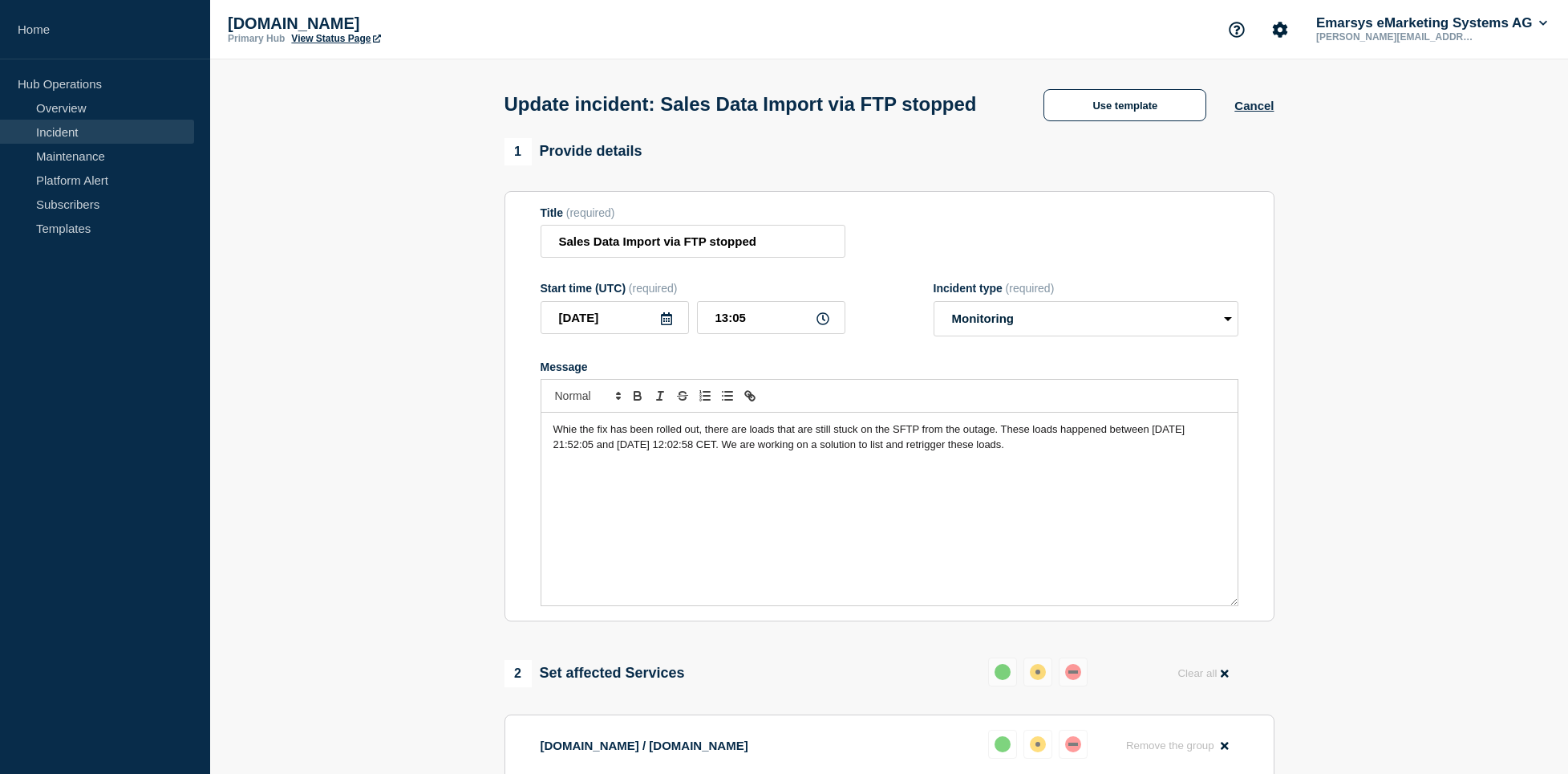
click at [1072, 452] on p "Whie the fix has been rolled out, there are loads that are still stuck on the S…" at bounding box center [889, 437] width 672 height 30
drag, startPoint x: 932, startPoint y: 478, endPoint x: 894, endPoint y: 475, distance: 38.1
click at [894, 450] on span "Whie the fix has been rolled out, there are loads that are still stuck on the S…" at bounding box center [870, 436] width 634 height 27
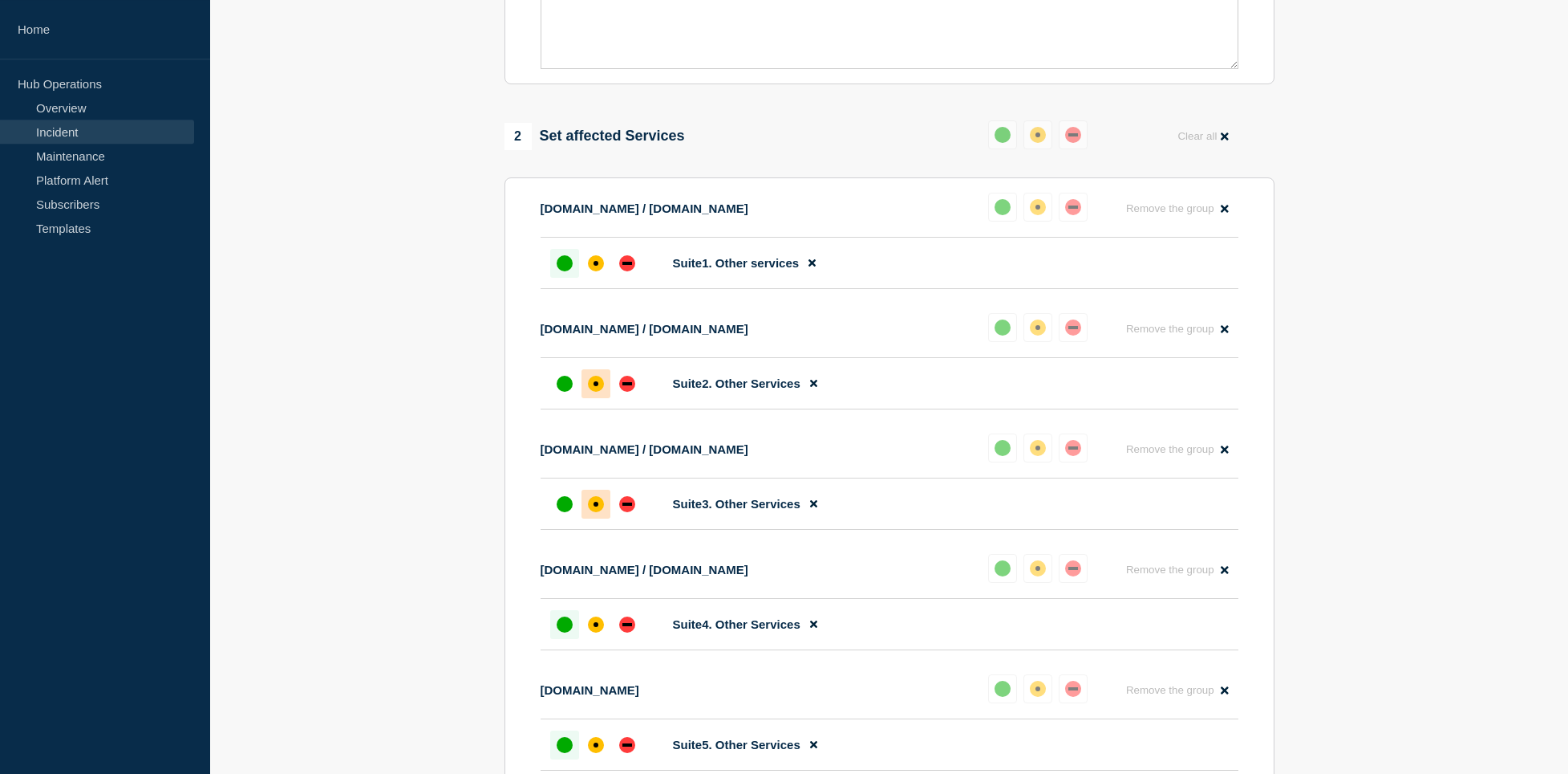
scroll to position [415, 0]
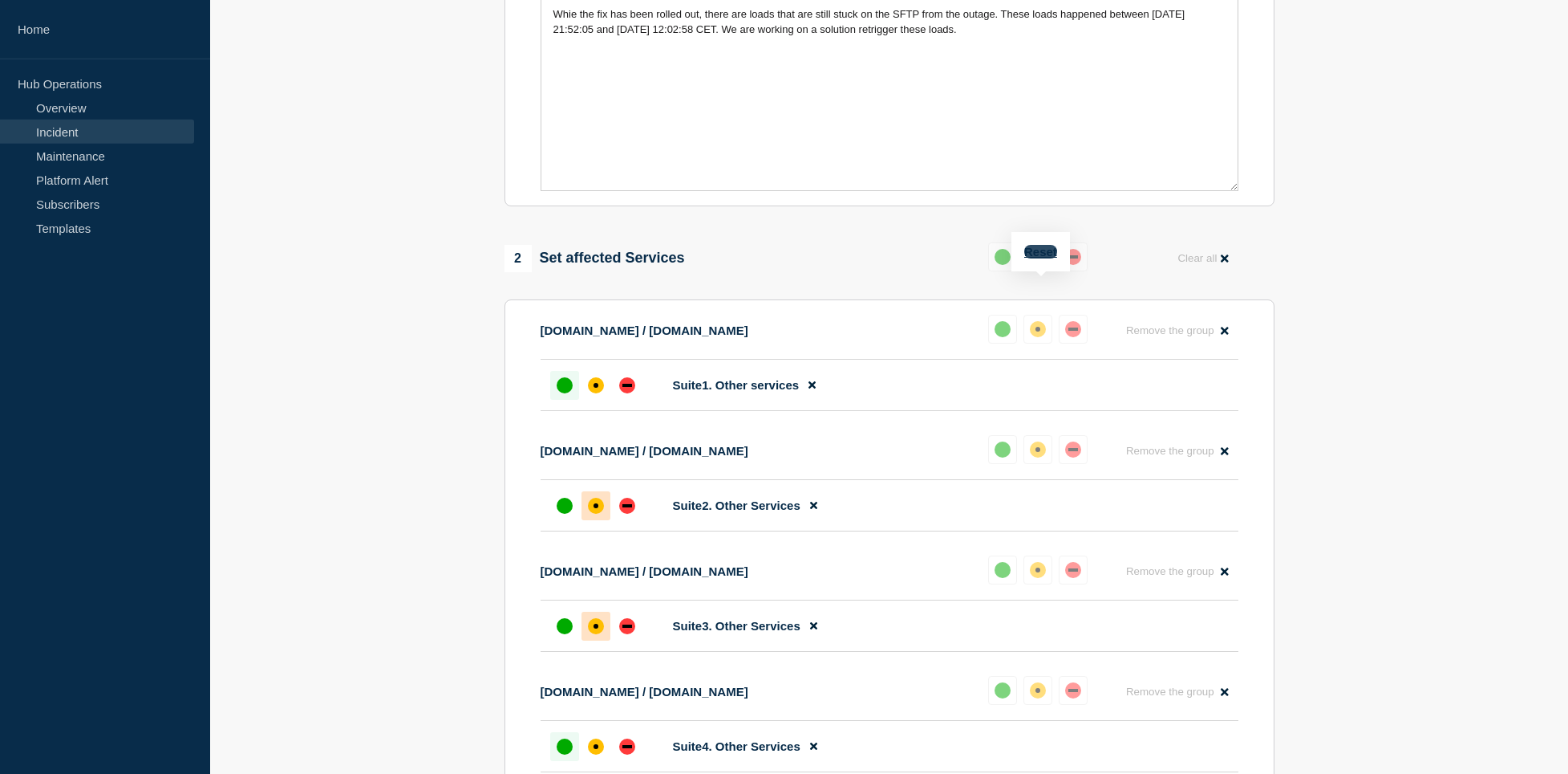
click at [1040, 253] on button "Reset" at bounding box center [1041, 251] width 33 height 13
click at [1017, 271] on button at bounding box center [1009, 256] width 29 height 29
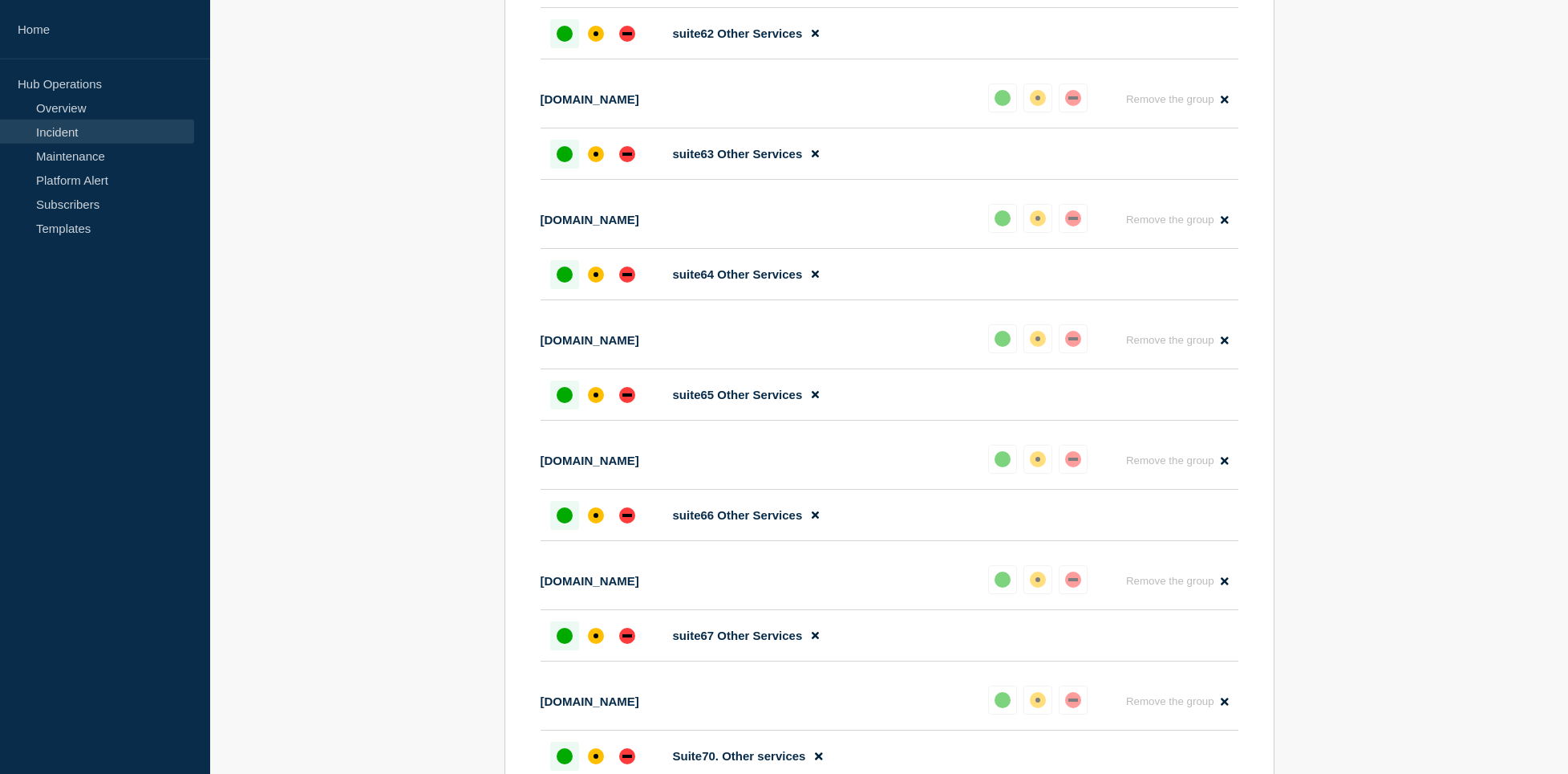
scroll to position [8788, 0]
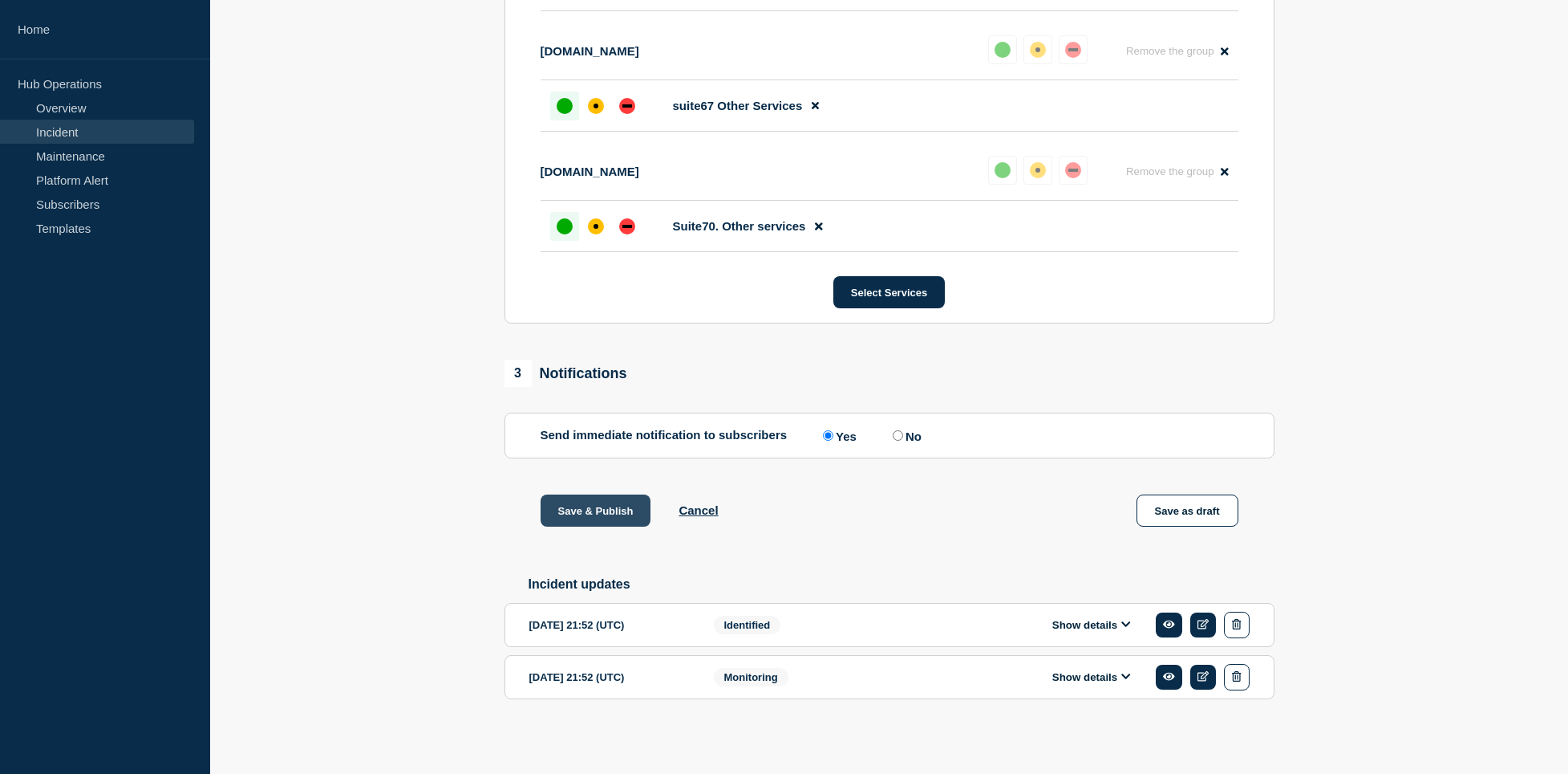
click at [590, 502] on button "Save & Publish" at bounding box center [595, 510] width 110 height 32
